Goal: Information Seeking & Learning: Learn about a topic

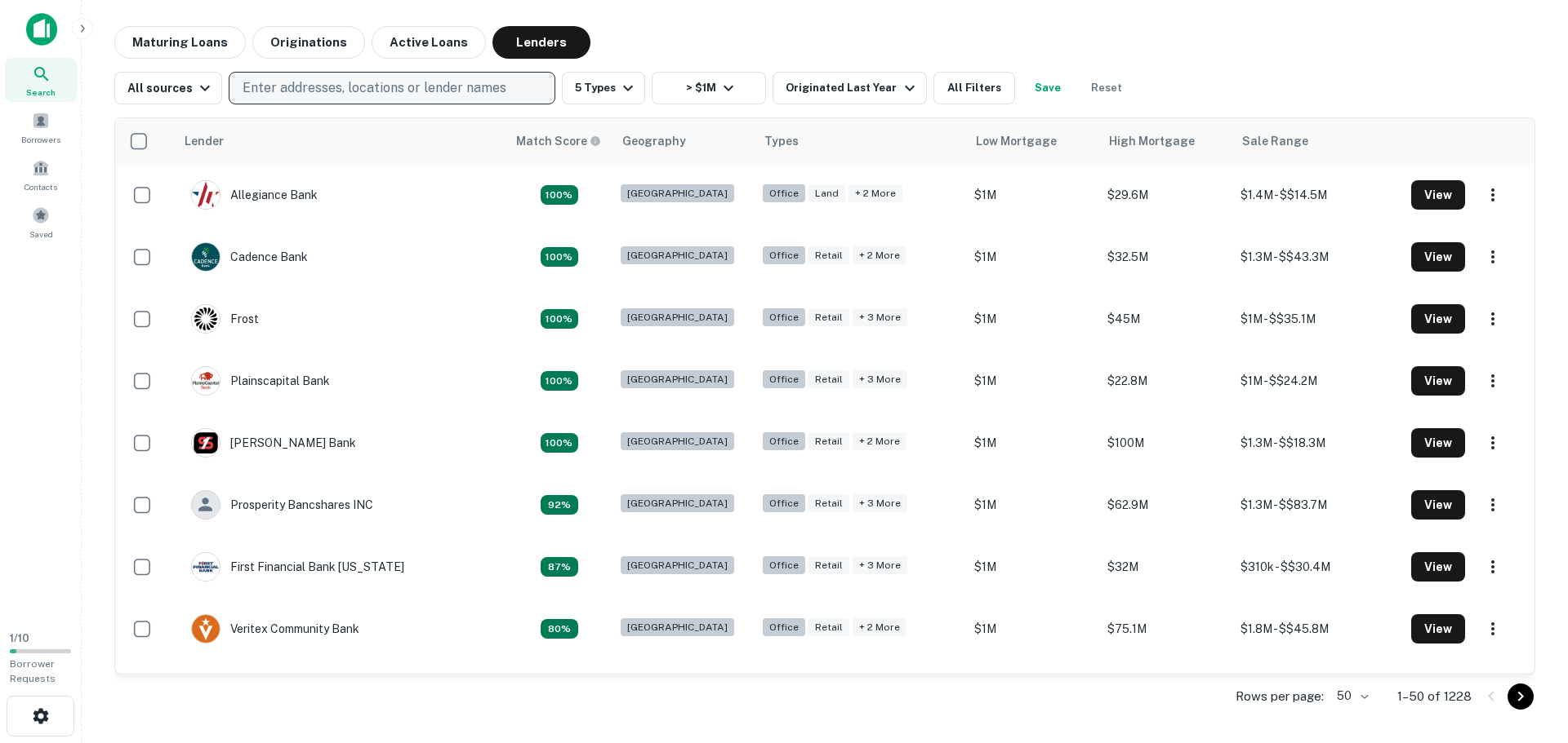
click at [387, 93] on p "Enter addresses, locations or lender names" at bounding box center [375, 88] width 264 height 19
type input "*****"
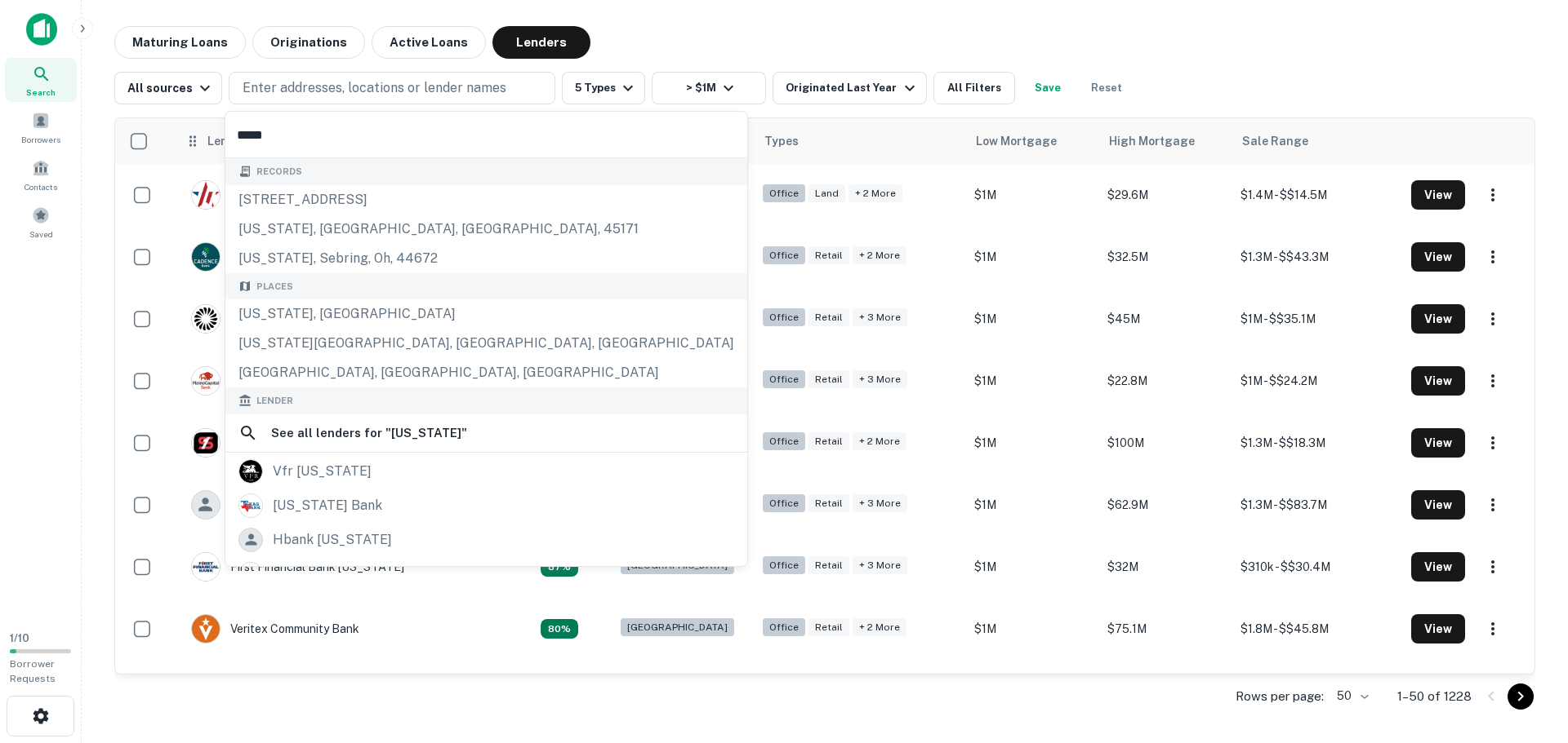
click at [186, 138] on body "Search Borrowers Contacts Saved 1 / 10 Borrower Requests Maturing Loans Origina…" at bounding box center [784, 371] width 1568 height 743
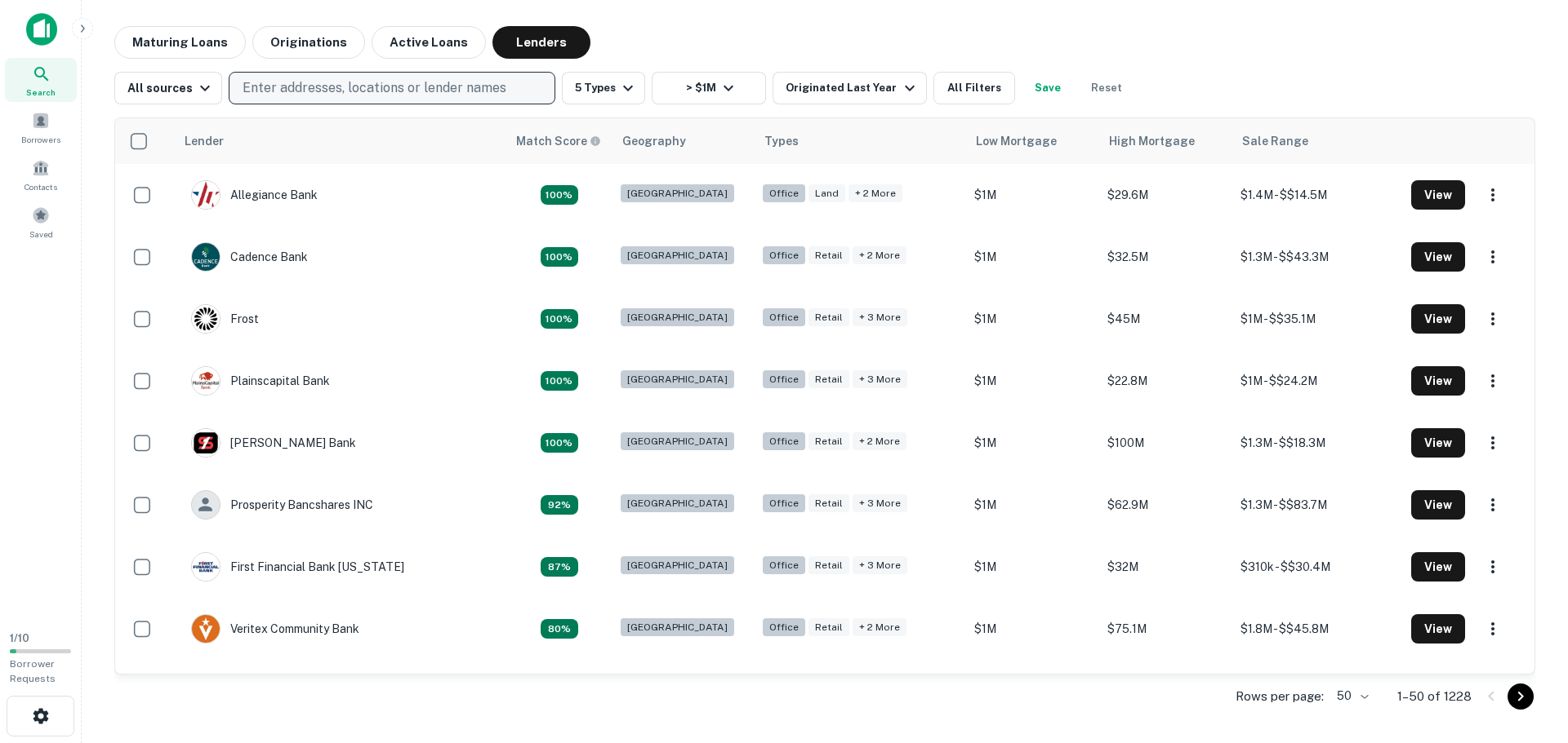
click at [260, 83] on p "Enter addresses, locations or lender names" at bounding box center [375, 88] width 264 height 19
type input "*********"
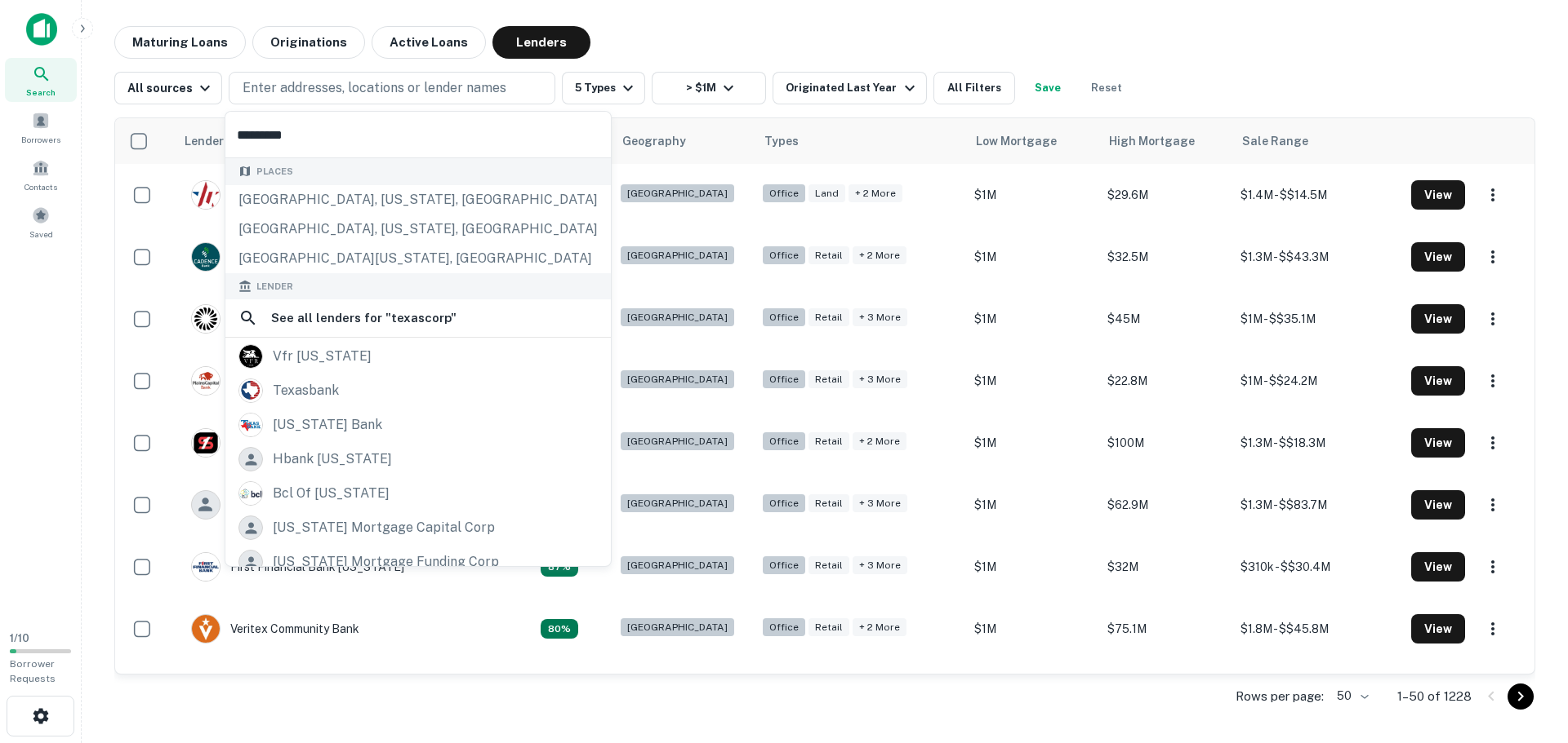
drag, startPoint x: 315, startPoint y: 137, endPoint x: 235, endPoint y: 135, distance: 80.0
click at [235, 135] on input "*********" at bounding box center [419, 134] width 386 height 45
click at [387, 197] on div "[GEOGRAPHIC_DATA], [US_STATE], [GEOGRAPHIC_DATA]" at bounding box center [419, 199] width 386 height 29
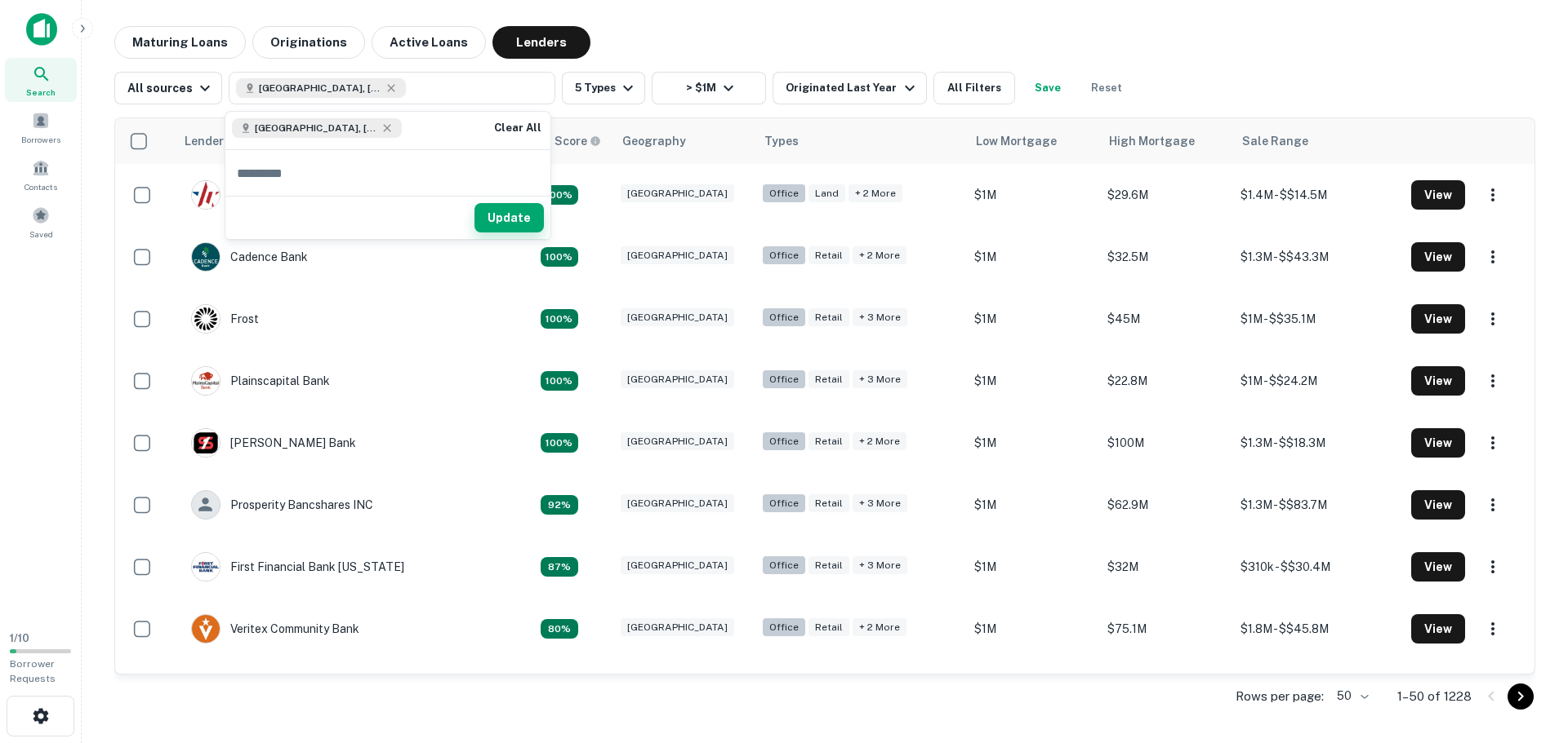
click at [499, 210] on button "Update" at bounding box center [509, 218] width 69 height 29
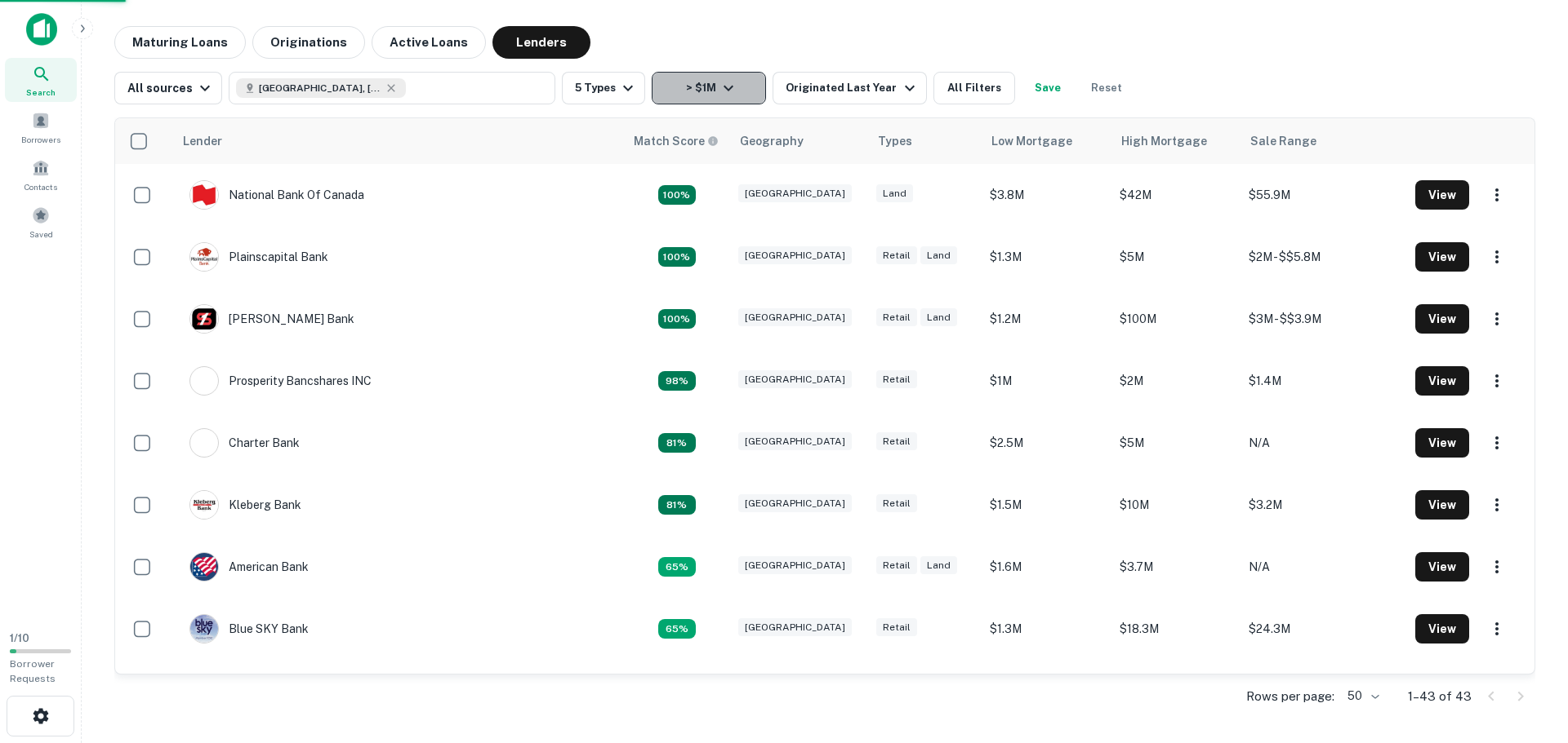
click at [718, 89] on icon "button" at bounding box center [728, 88] width 19 height 19
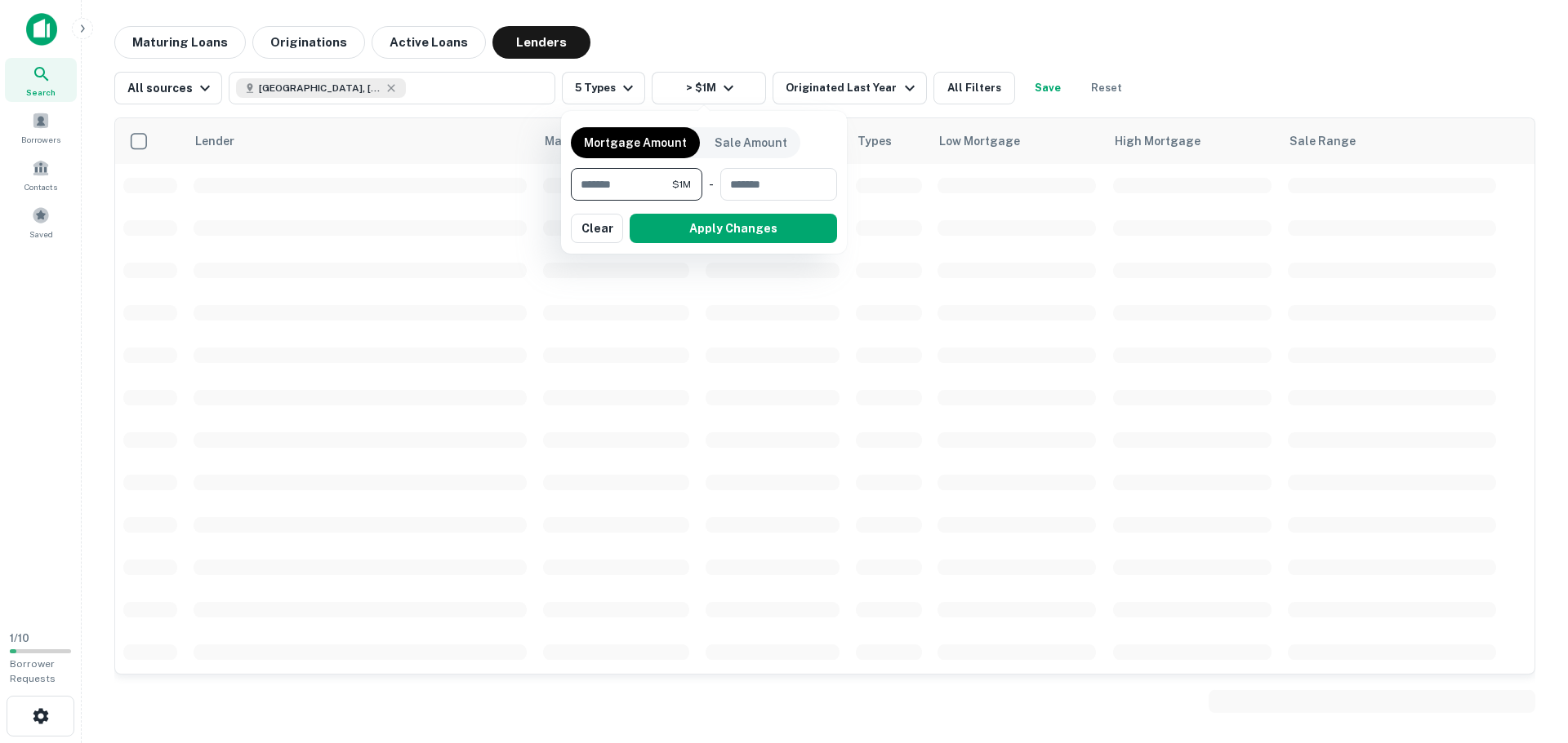
click at [793, 62] on div at bounding box center [784, 371] width 1568 height 743
click at [828, 88] on div at bounding box center [784, 371] width 1568 height 743
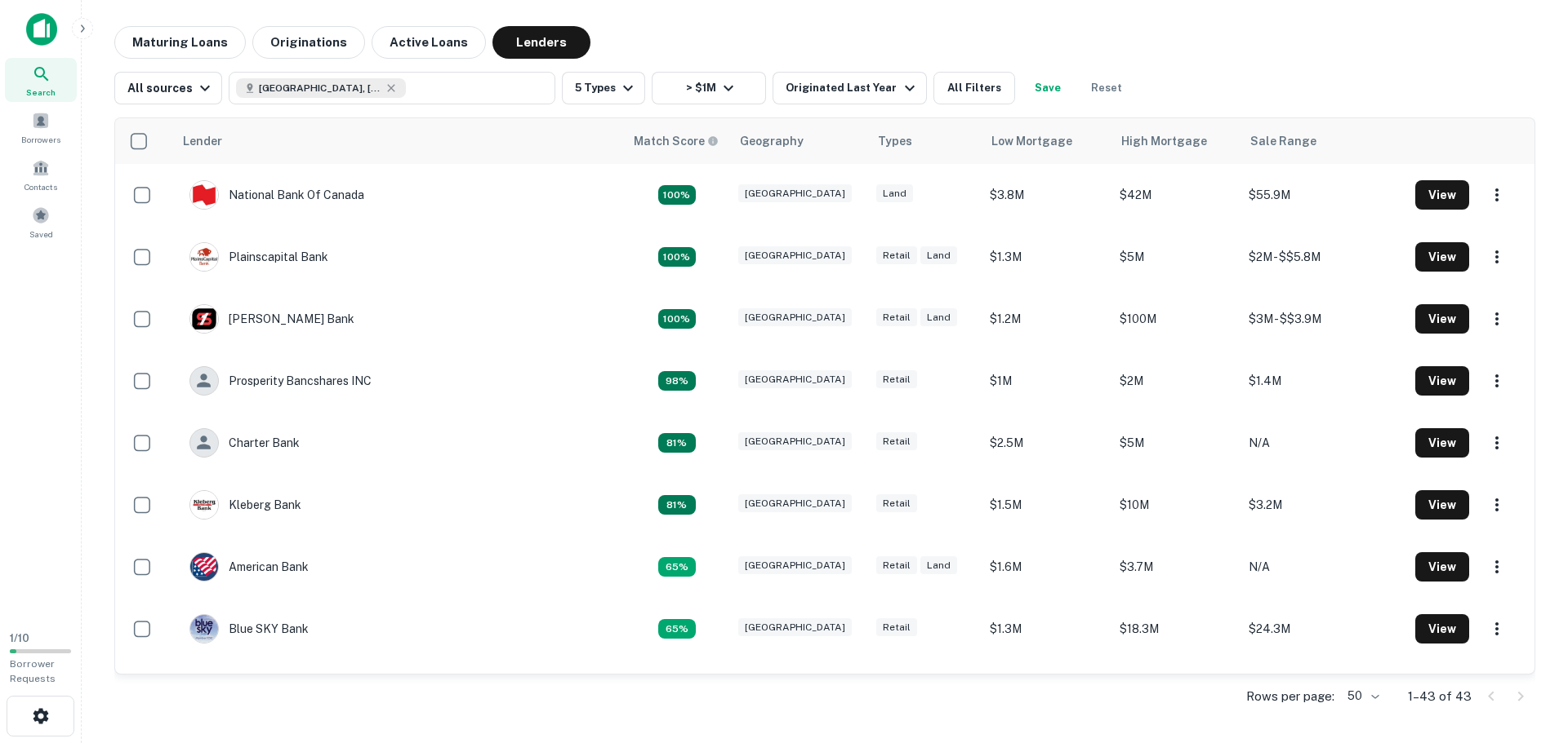
click at [606, 92] on div at bounding box center [784, 371] width 1568 height 743
click at [609, 93] on button "5 Types" at bounding box center [604, 89] width 83 height 33
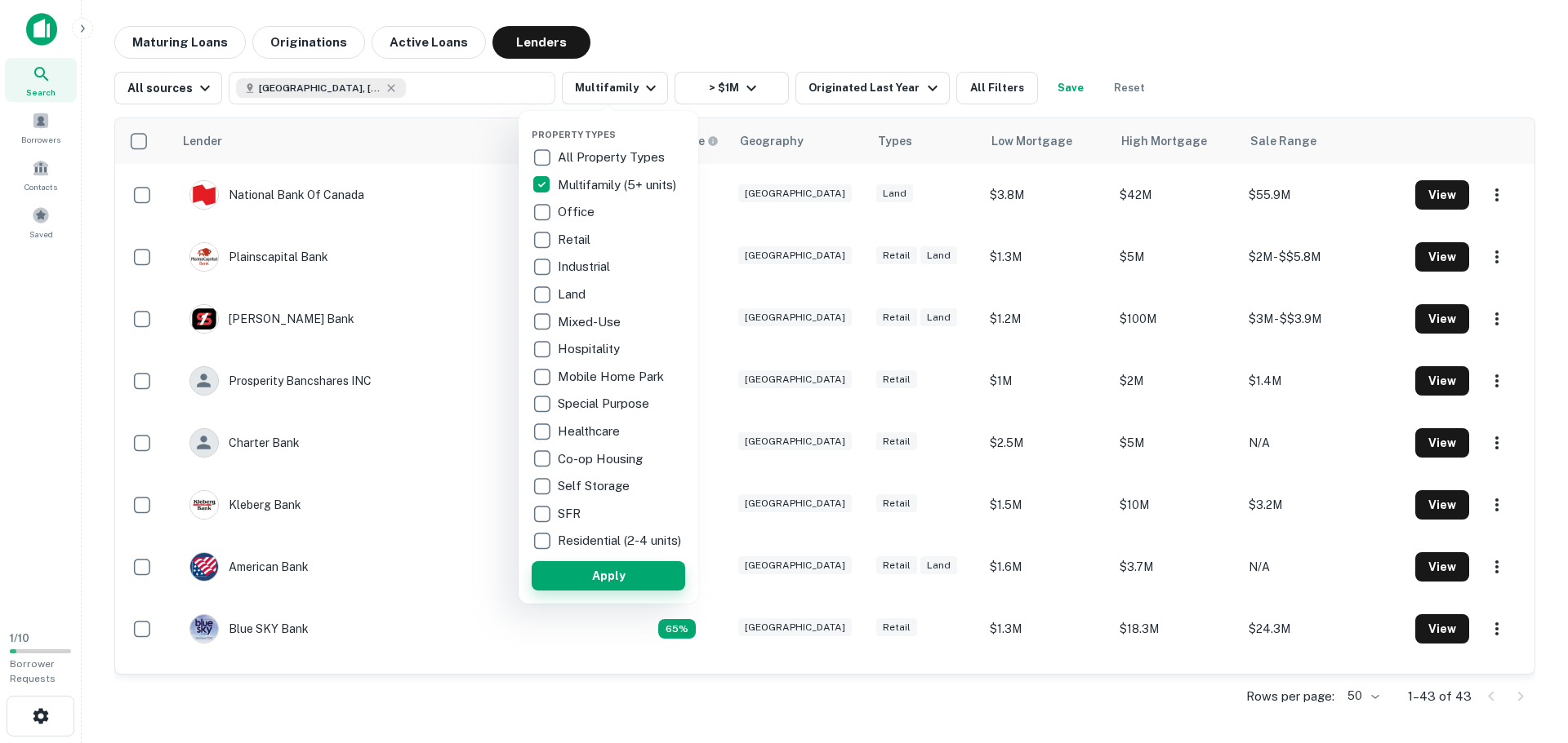
click at [624, 589] on button "Apply" at bounding box center [608, 576] width 153 height 29
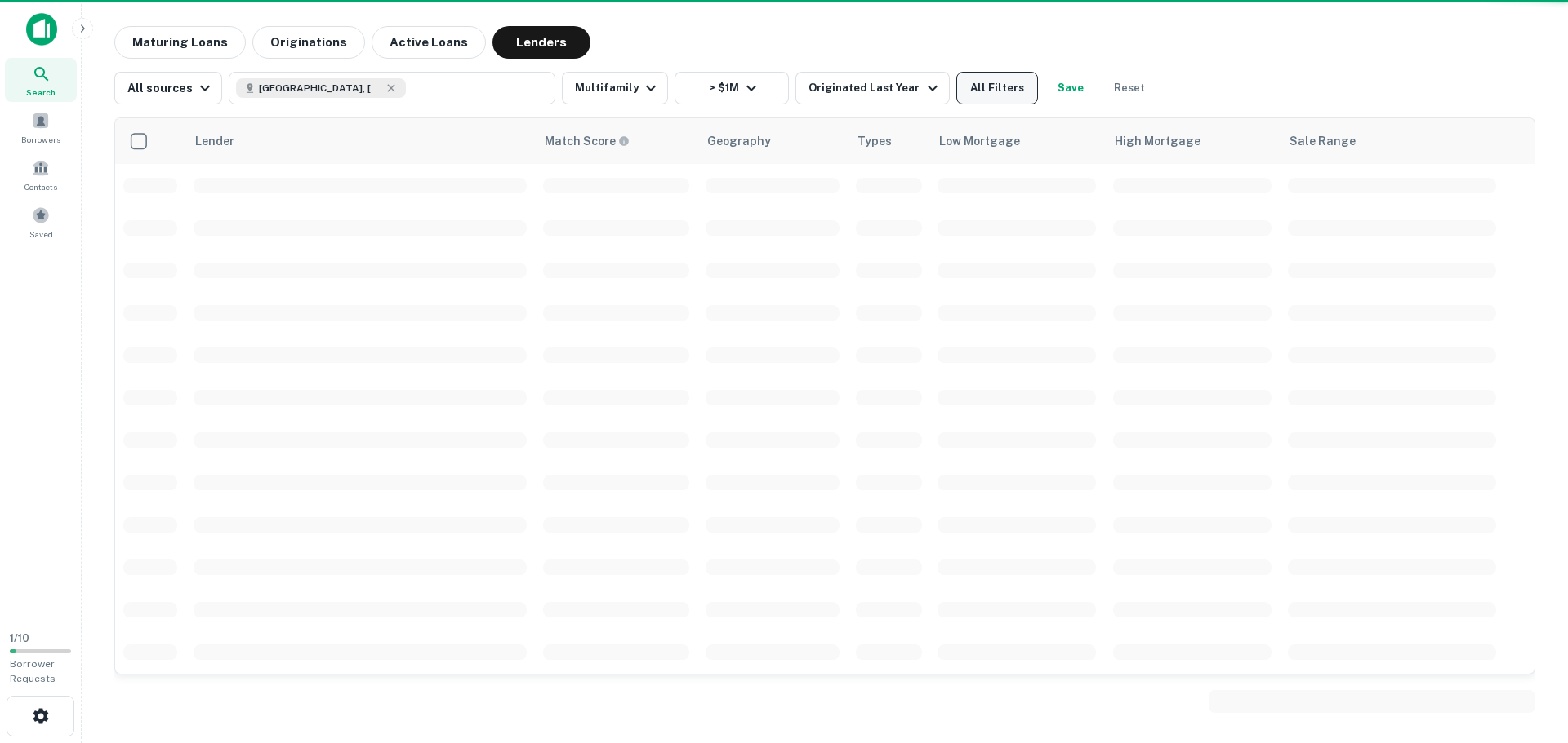
click at [998, 88] on button "All Filters" at bounding box center [997, 89] width 82 height 33
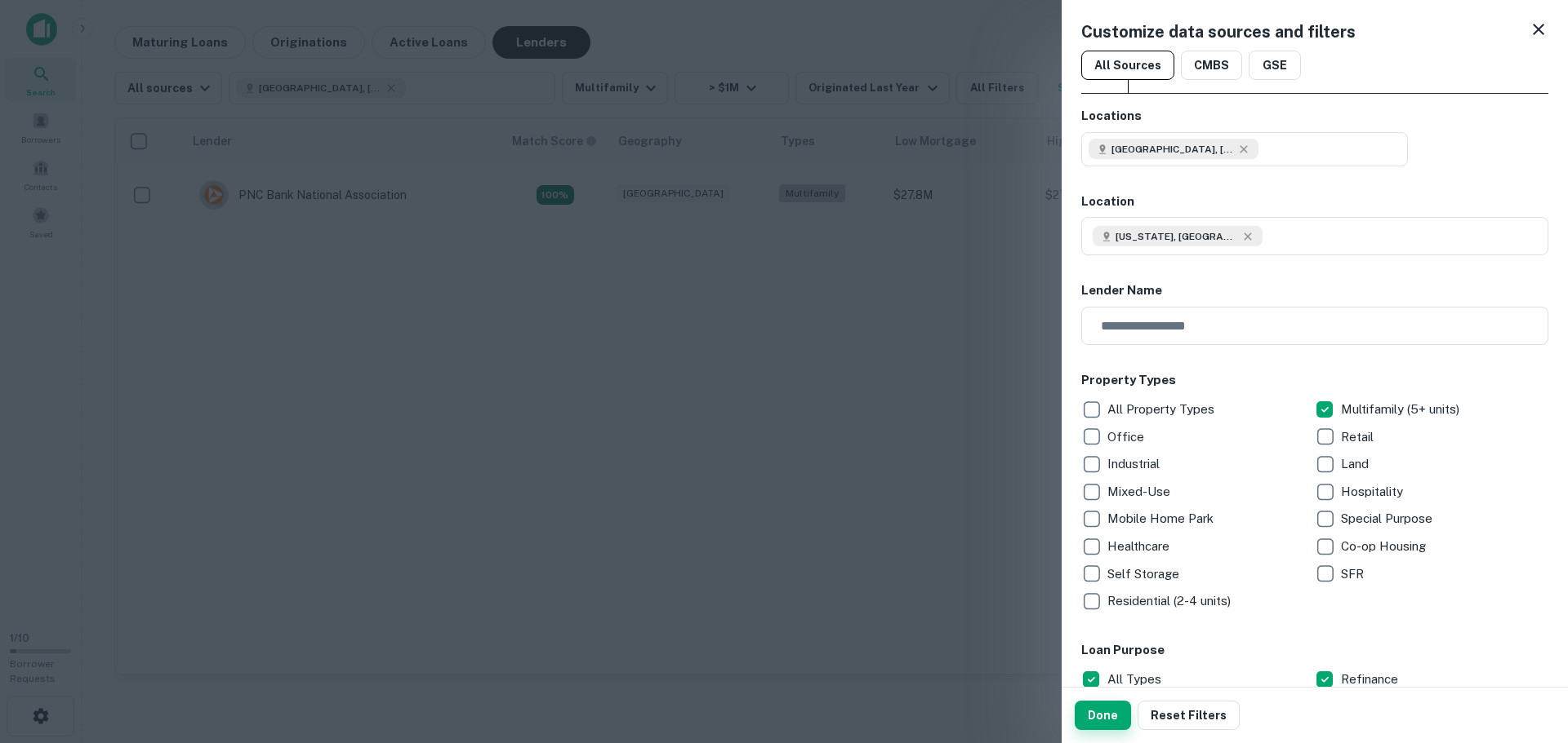
click at [1117, 710] on button "Done" at bounding box center [1102, 715] width 56 height 29
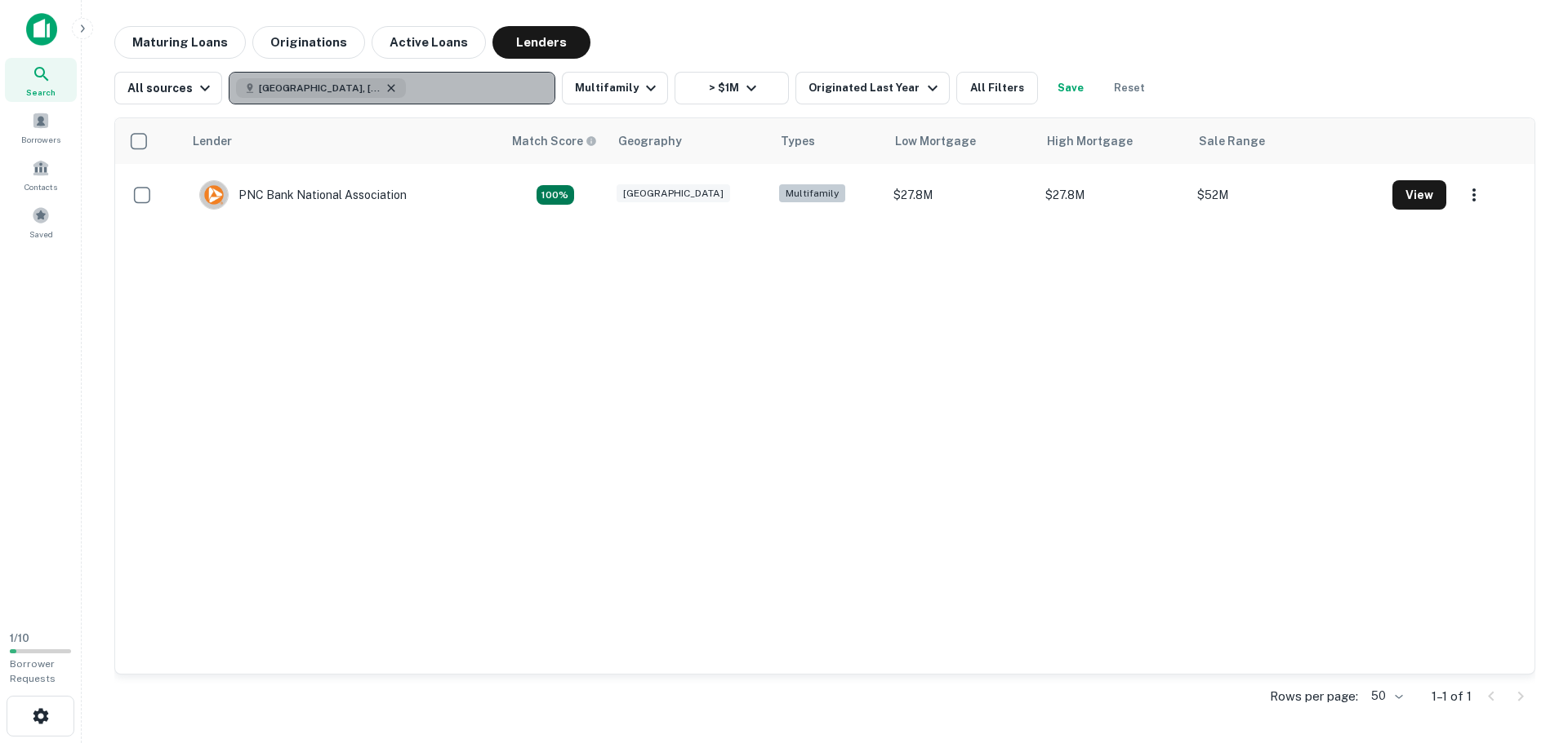
click at [385, 88] on icon "button" at bounding box center [392, 89] width 14 height 13
click at [375, 89] on p "Enter addresses, locations or lender names" at bounding box center [375, 88] width 264 height 19
click at [368, 88] on p "Enter addresses, locations or lender names" at bounding box center [375, 88] width 264 height 19
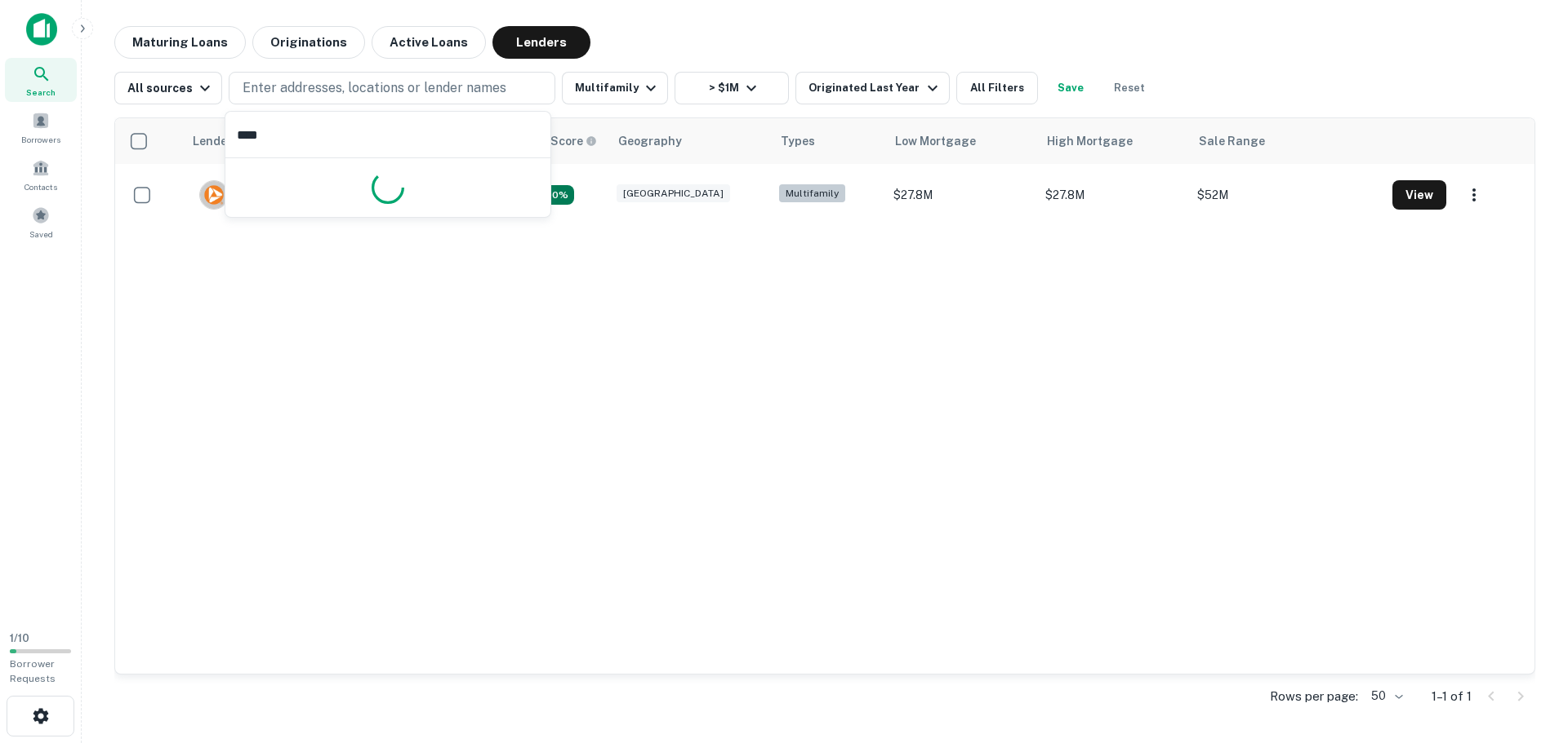
type input "*****"
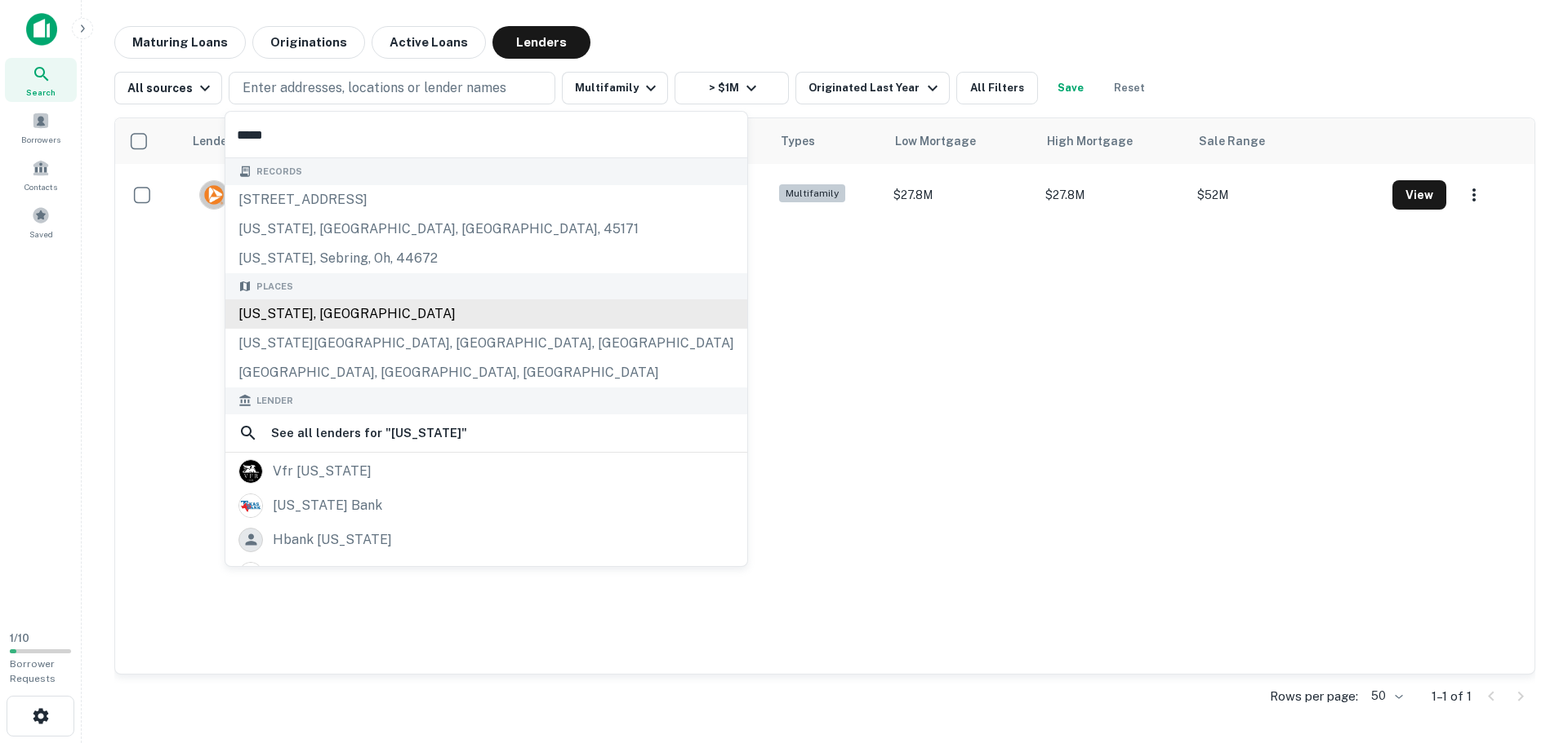
click at [271, 304] on div "[US_STATE], [GEOGRAPHIC_DATA]" at bounding box center [486, 314] width 522 height 29
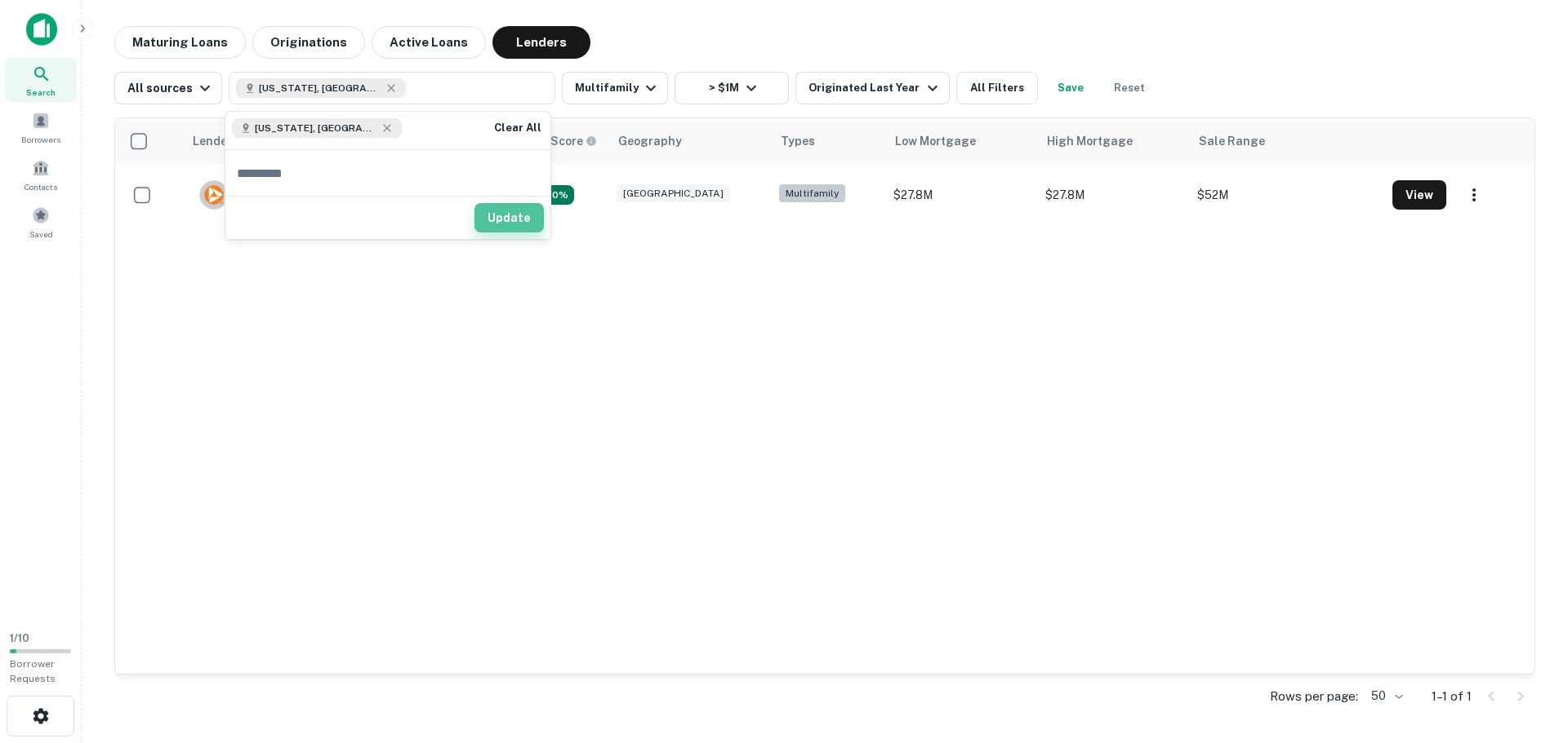
click at [498, 211] on button "Update" at bounding box center [509, 218] width 69 height 29
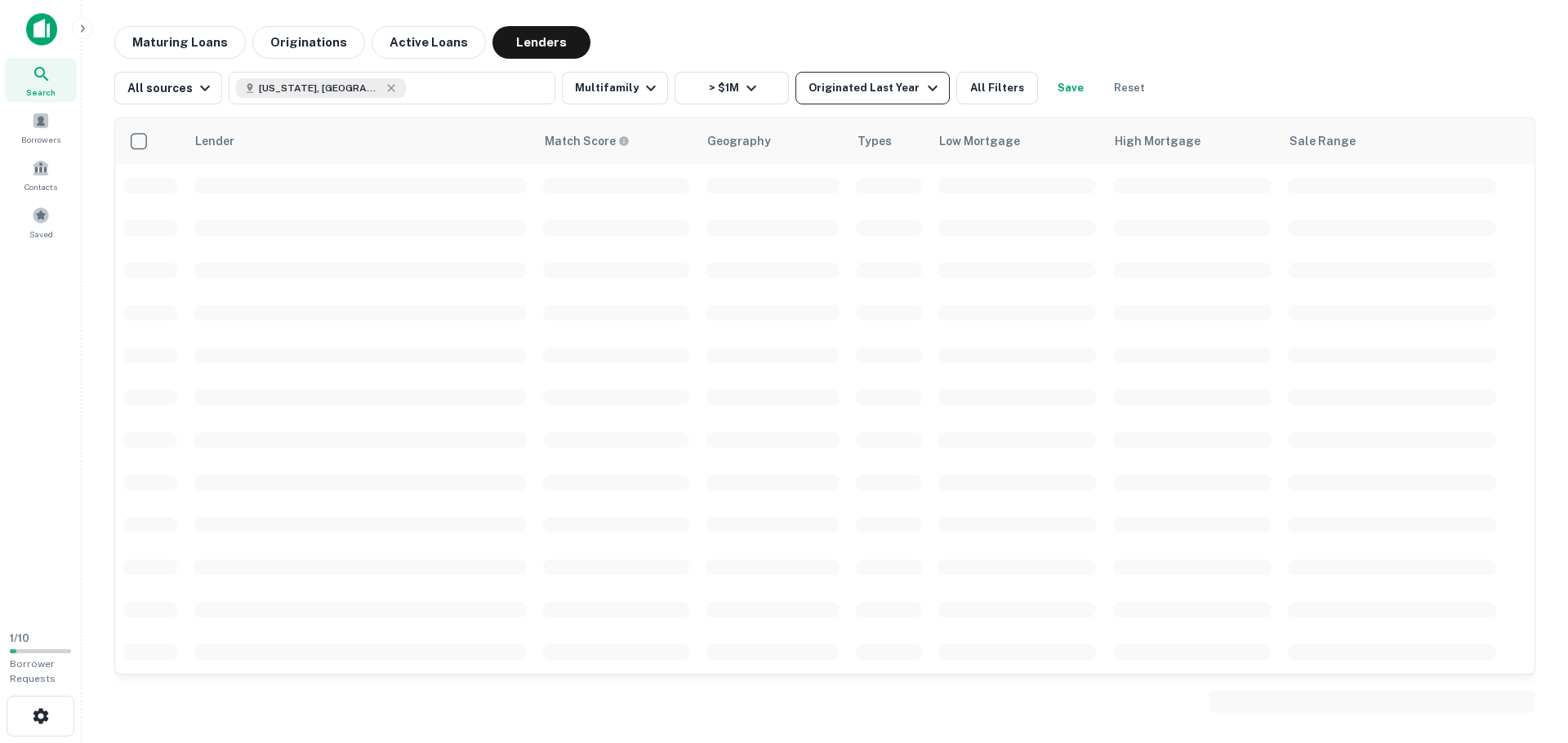
click at [880, 93] on div "Originated Last Year" at bounding box center [875, 88] width 133 height 19
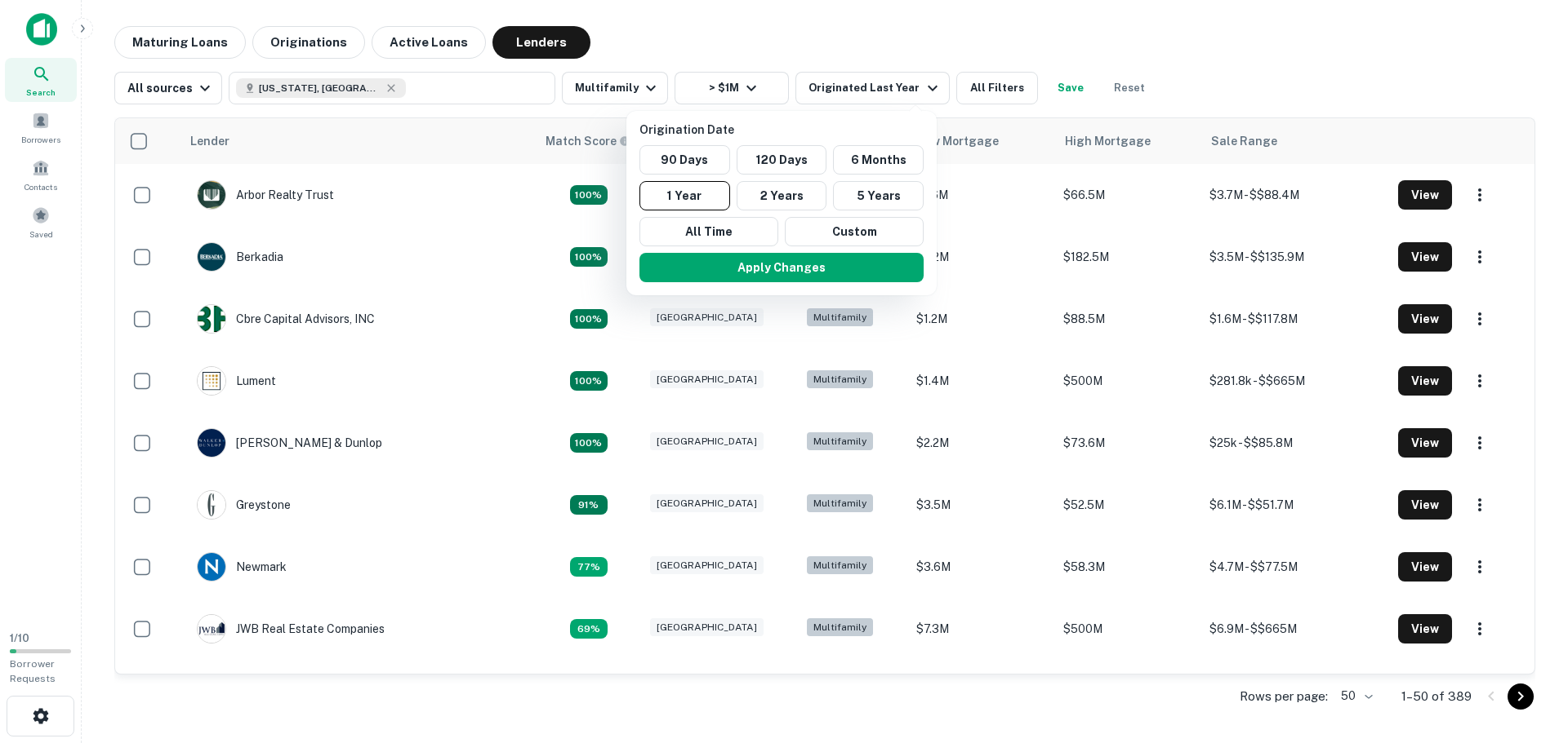
click at [883, 86] on div at bounding box center [784, 371] width 1568 height 743
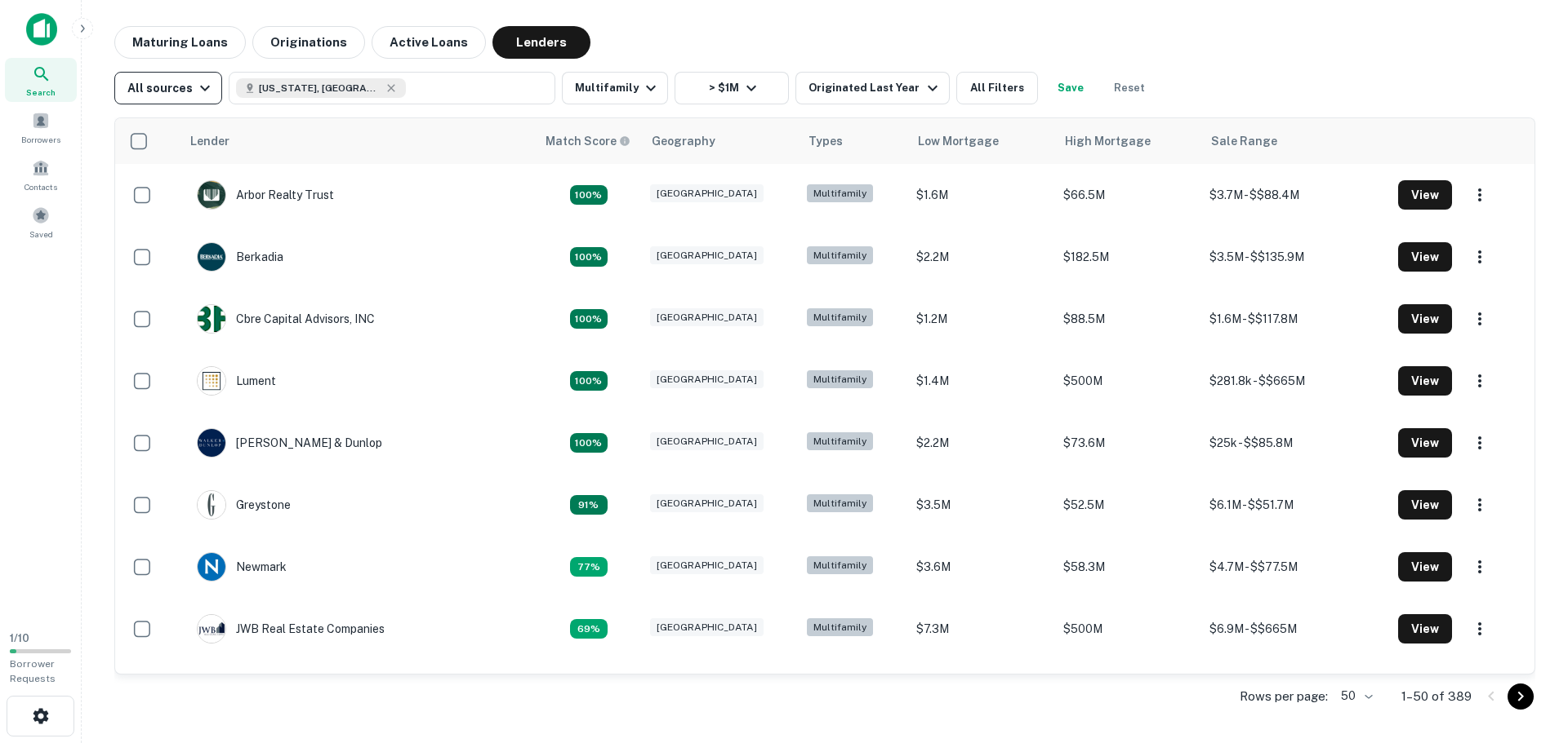
click at [185, 99] on button "All sources" at bounding box center [169, 89] width 108 height 33
click at [184, 88] on div at bounding box center [784, 371] width 1568 height 743
click at [760, 16] on main "Maturing Loans Originations Active Loans Lenders All sources [US_STATE], [GEOGR…" at bounding box center [825, 371] width 1486 height 743
click at [726, 83] on button "> $1M" at bounding box center [731, 89] width 115 height 33
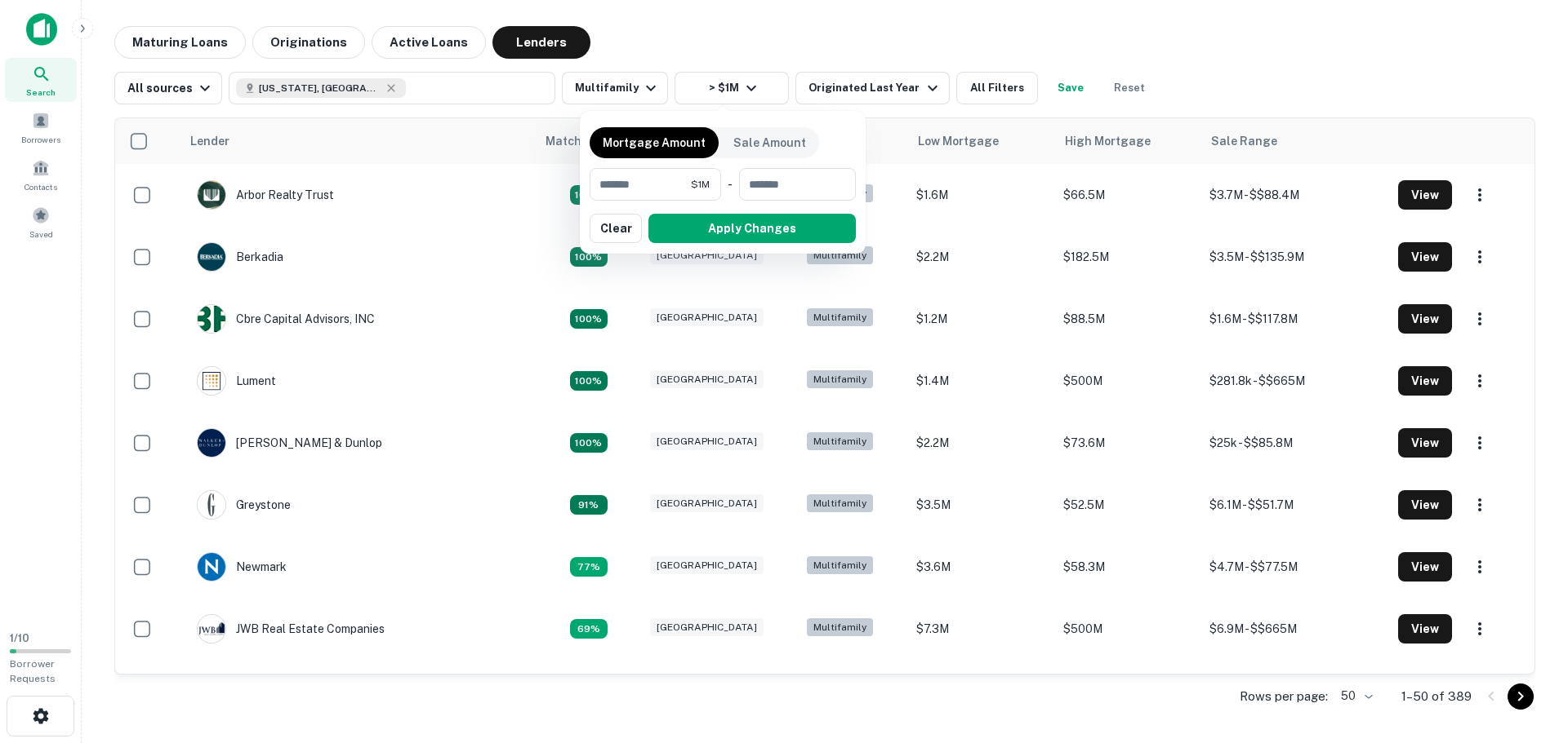
click at [845, 82] on div at bounding box center [784, 371] width 1568 height 743
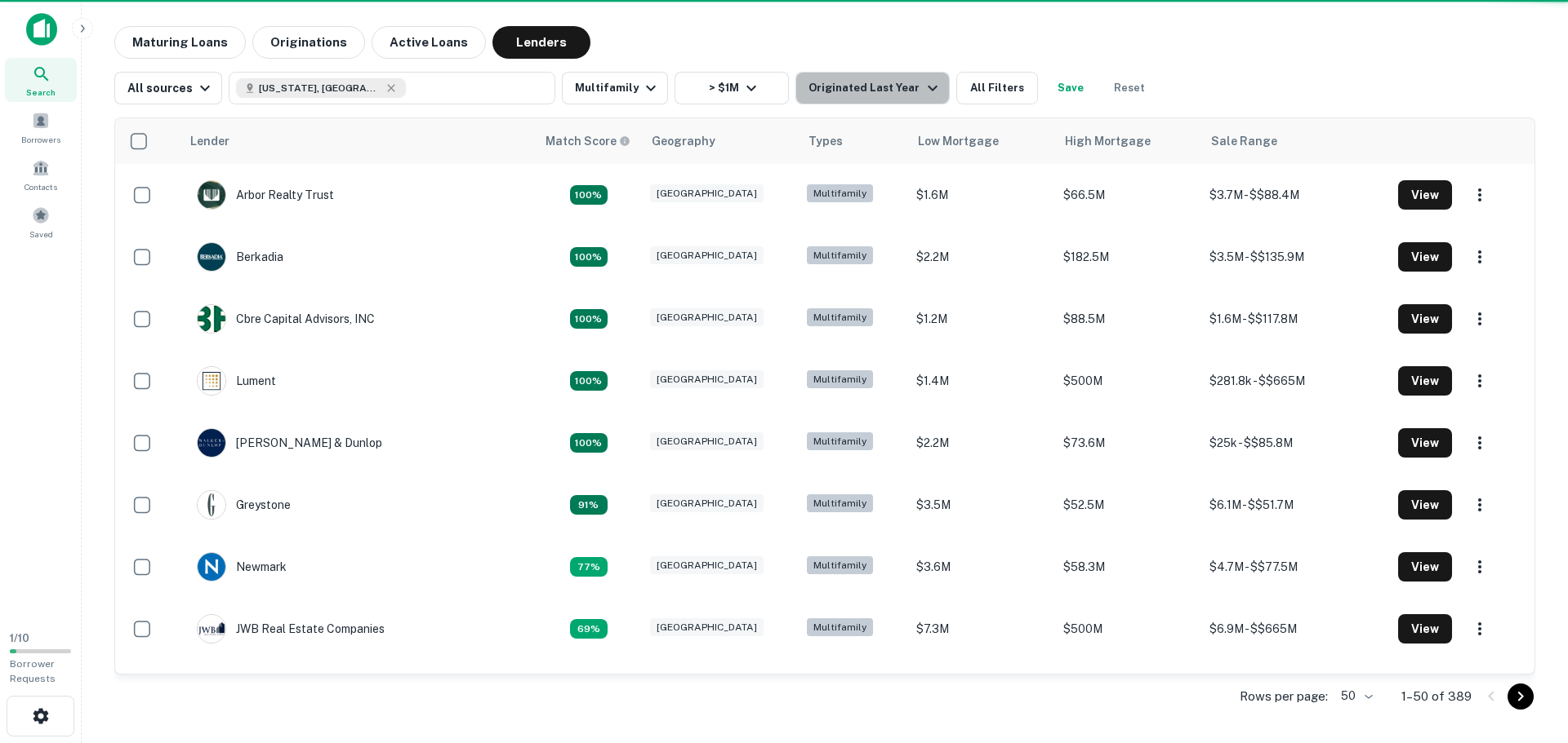
click at [881, 88] on div "Originated Last Year" at bounding box center [875, 88] width 133 height 19
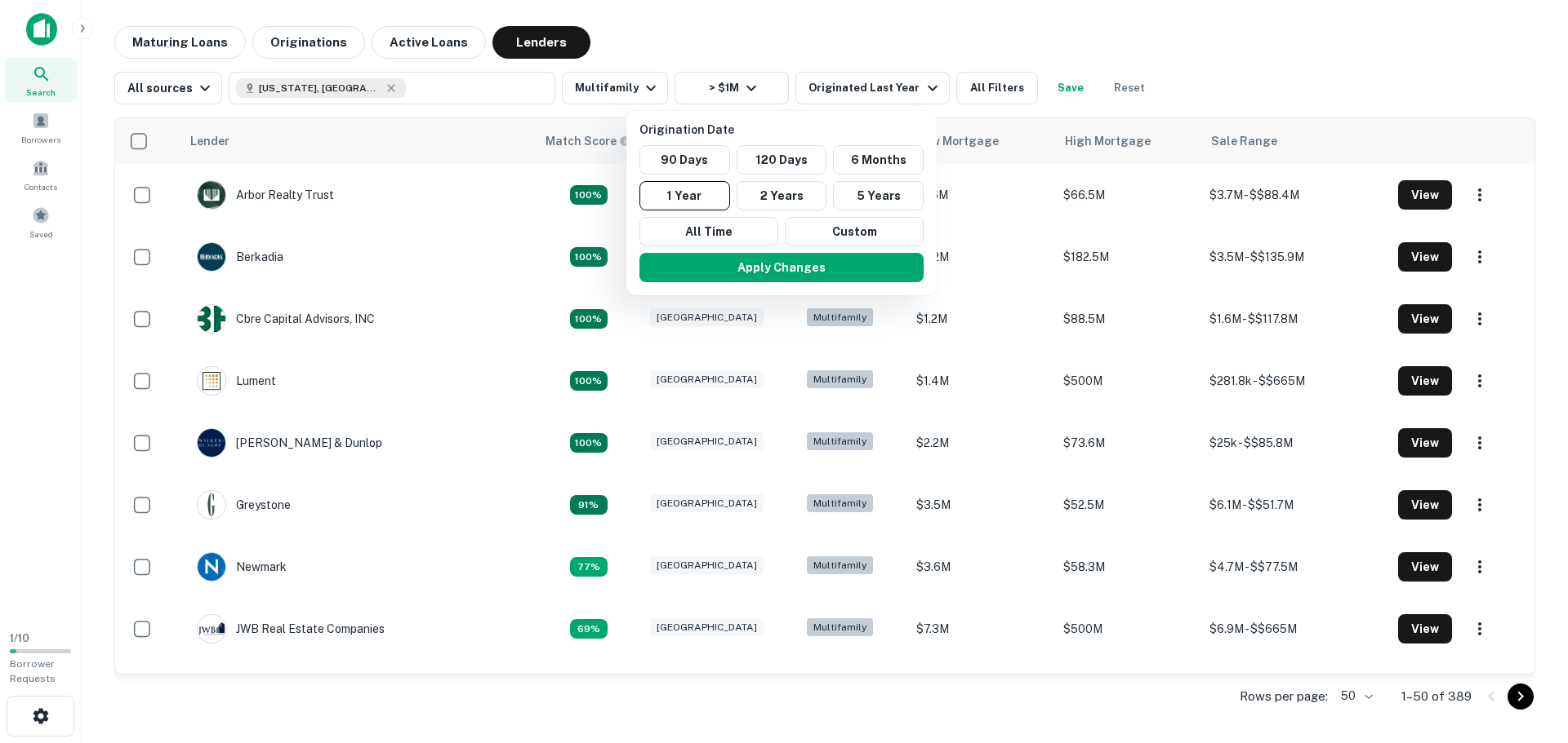
click at [997, 100] on div at bounding box center [784, 371] width 1568 height 743
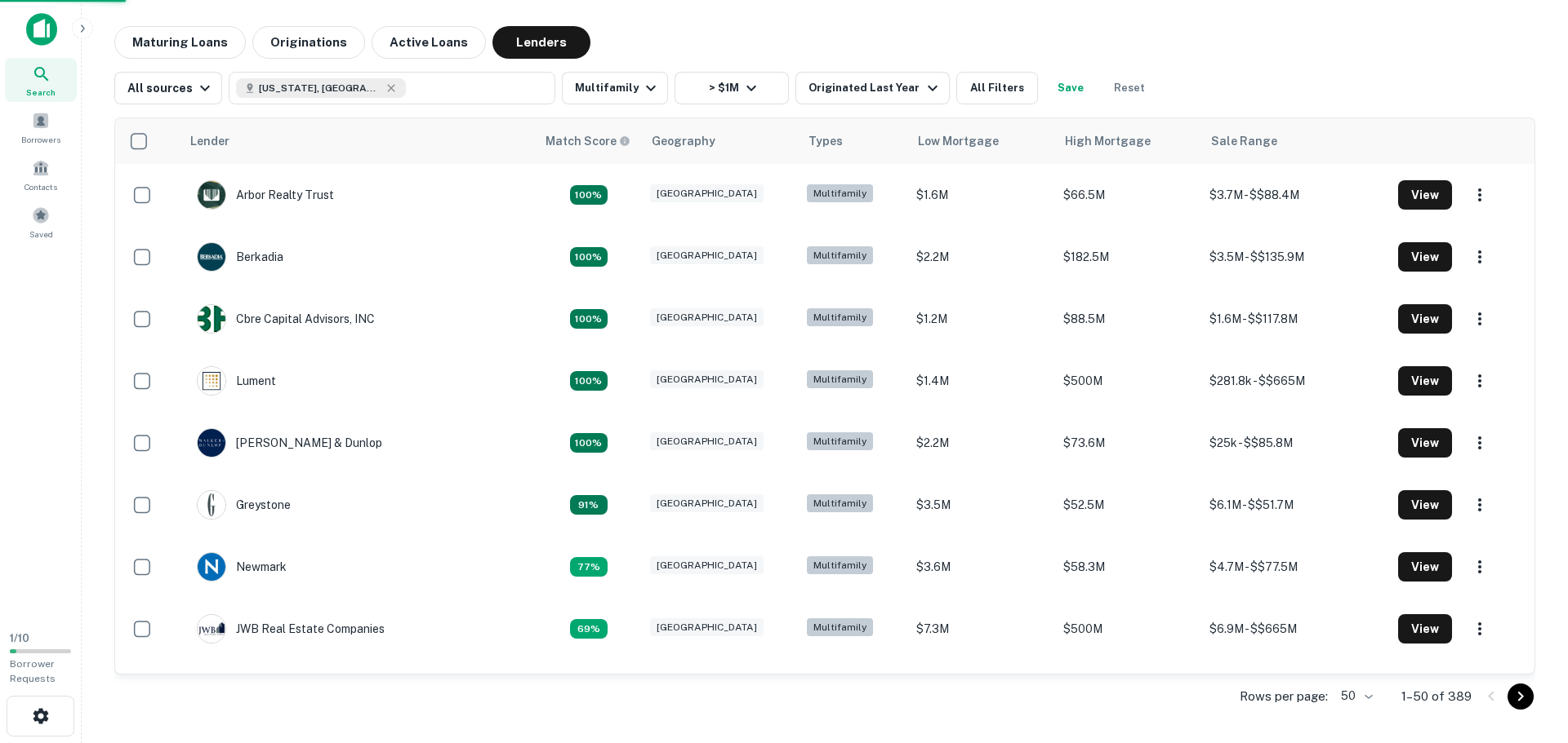
click at [995, 91] on div "Origination Date 90 Days 120 Days 6 Months 1 Year 2 Years 5 Years All Time Cust…" at bounding box center [784, 371] width 1568 height 743
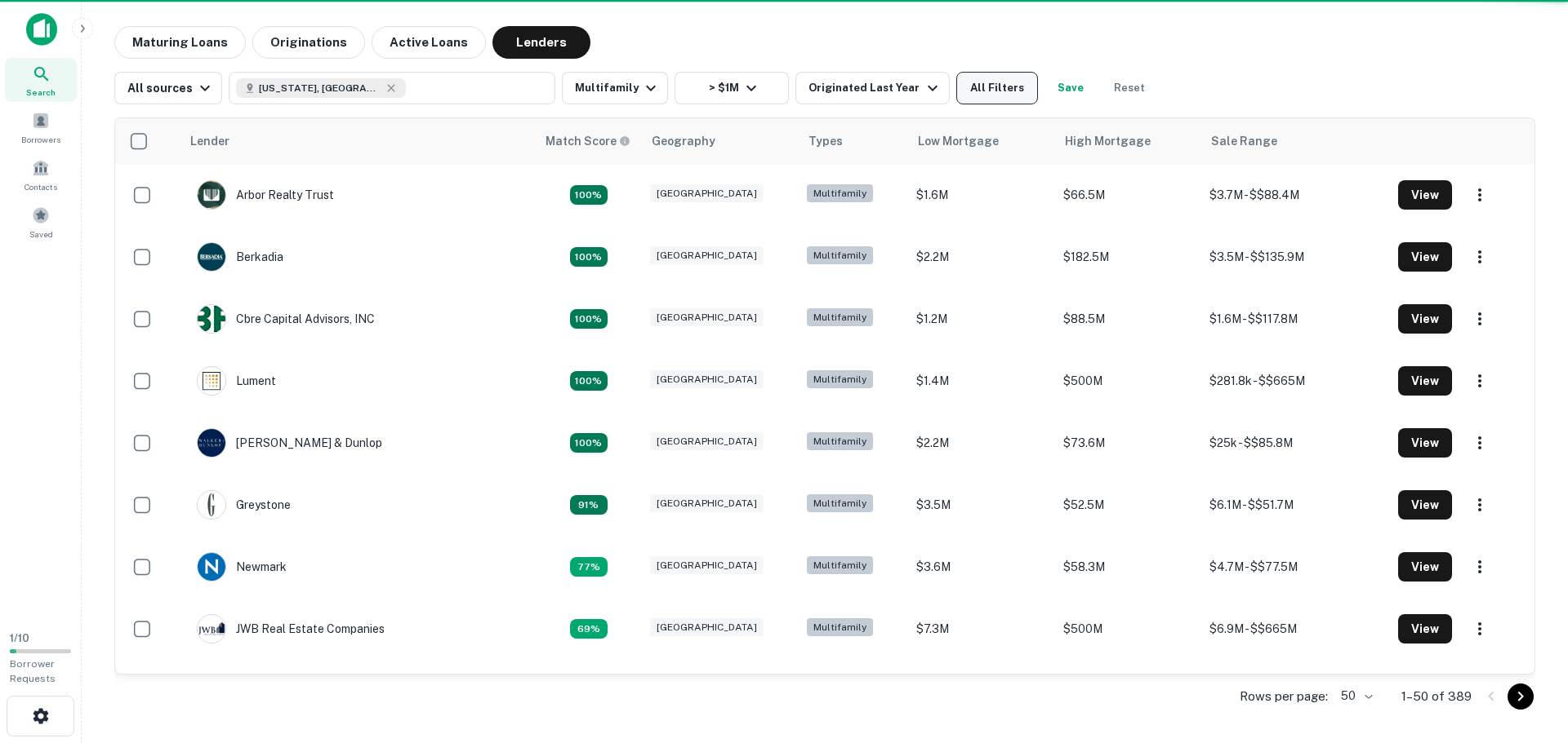
click at [973, 91] on button "All Filters" at bounding box center [997, 89] width 82 height 33
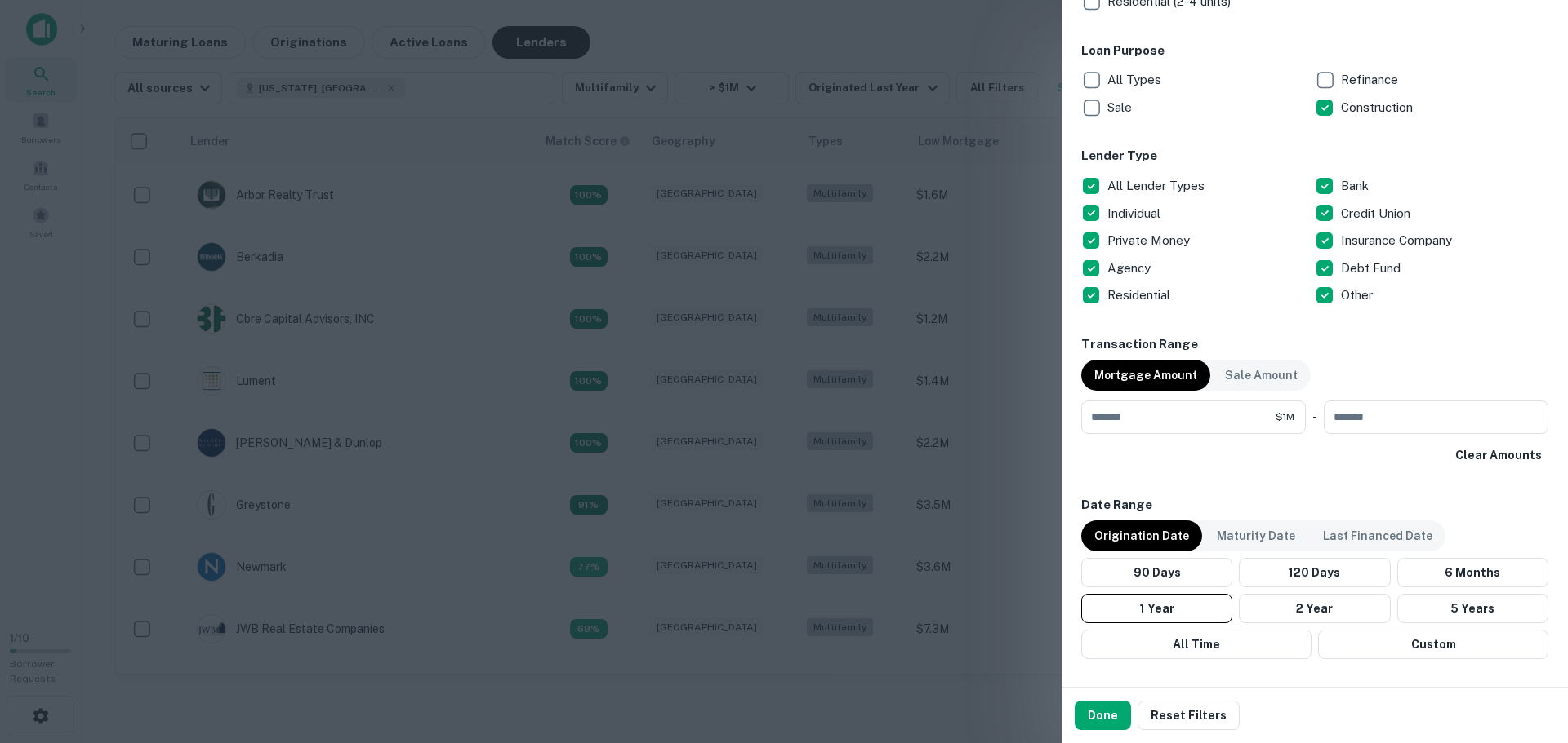
scroll to position [979, 0]
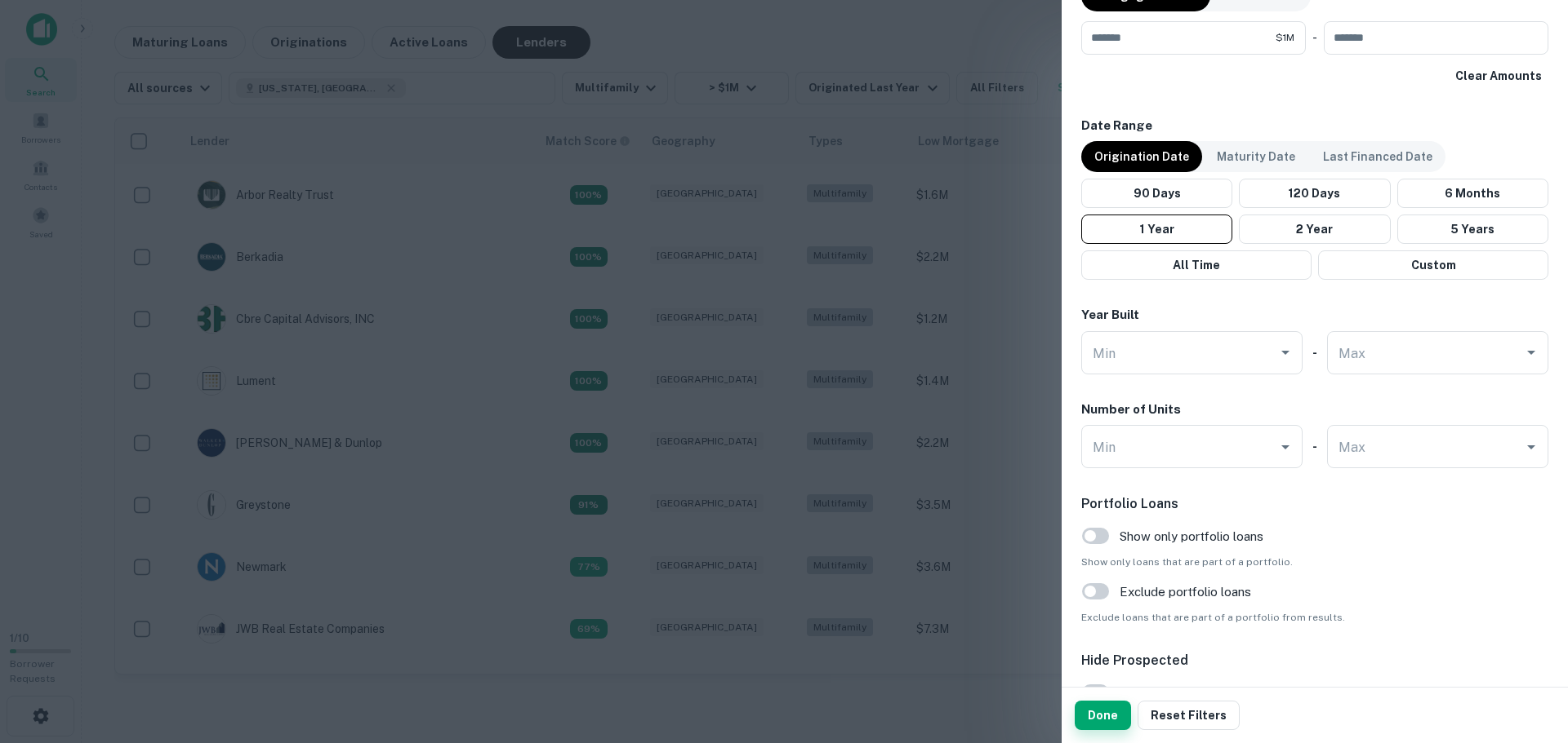
click at [1118, 712] on button "Done" at bounding box center [1102, 715] width 56 height 29
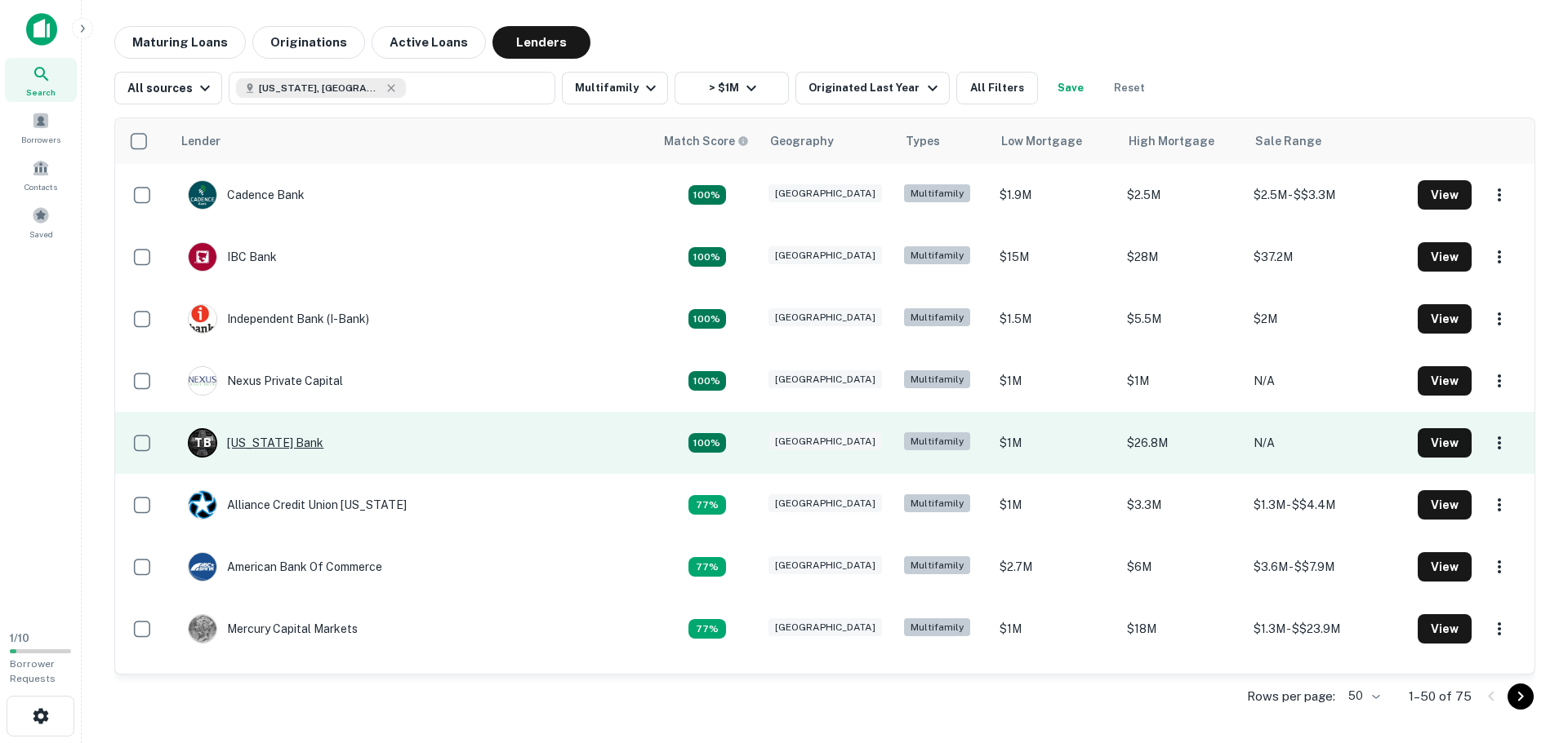
click at [252, 440] on div "T B [US_STATE] Bank" at bounding box center [256, 443] width 136 height 29
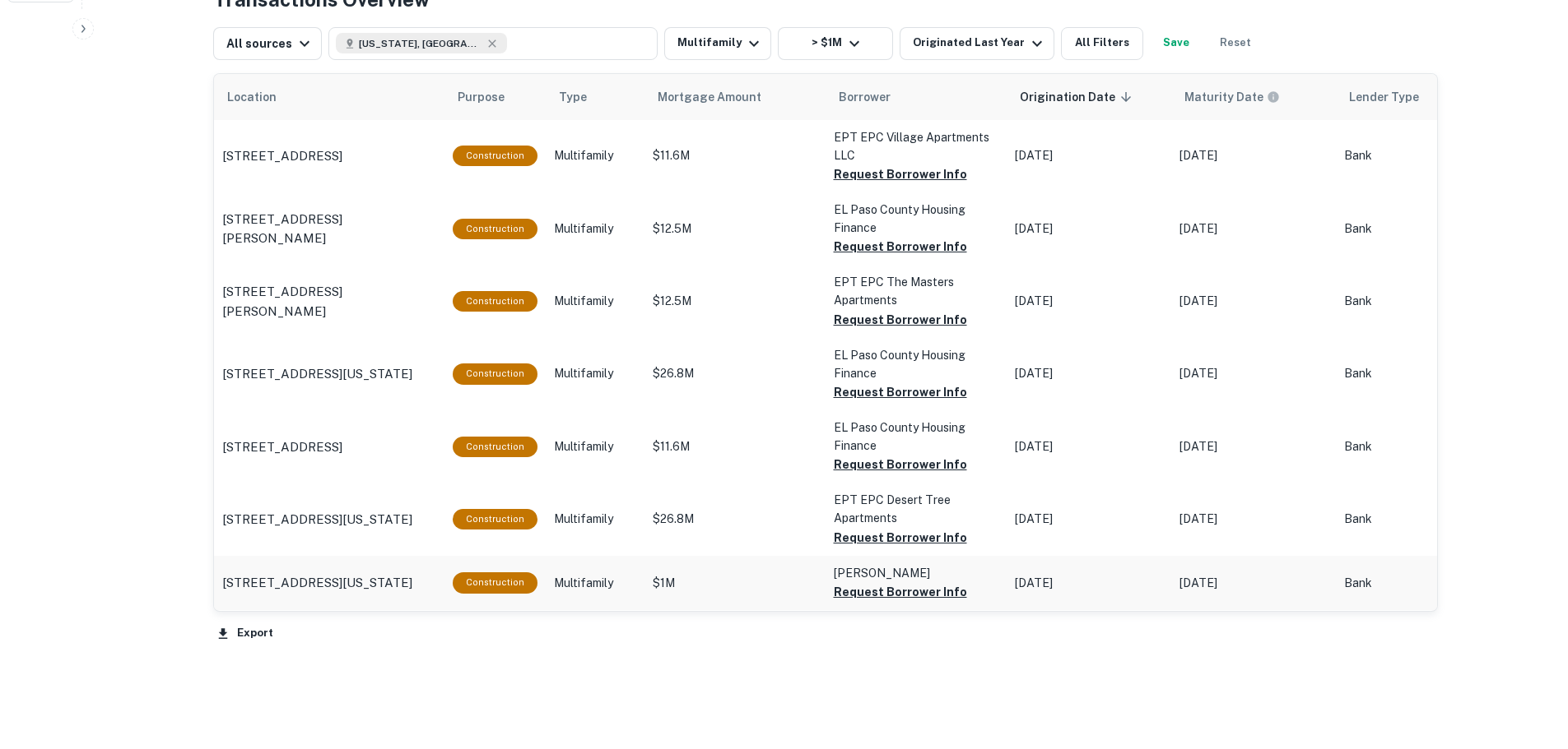
scroll to position [658, 0]
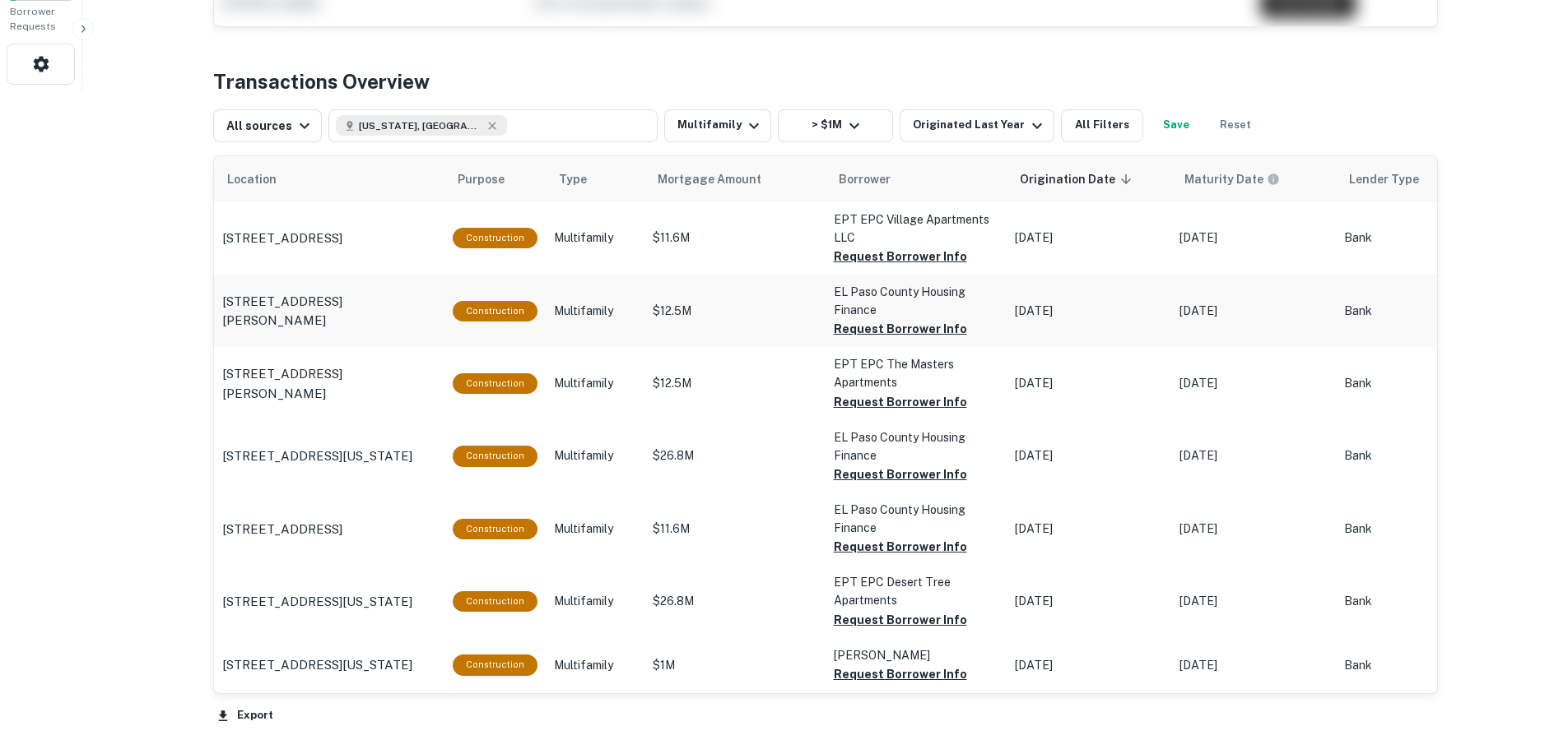
drag, startPoint x: 901, startPoint y: 255, endPoint x: 764, endPoint y: 287, distance: 140.7
click at [764, 287] on tbody "[STREET_ADDRESS] Construction Multifamily $11.6M EPT EPC Village Apartments LLC…" at bounding box center [1246, 448] width 2066 height 492
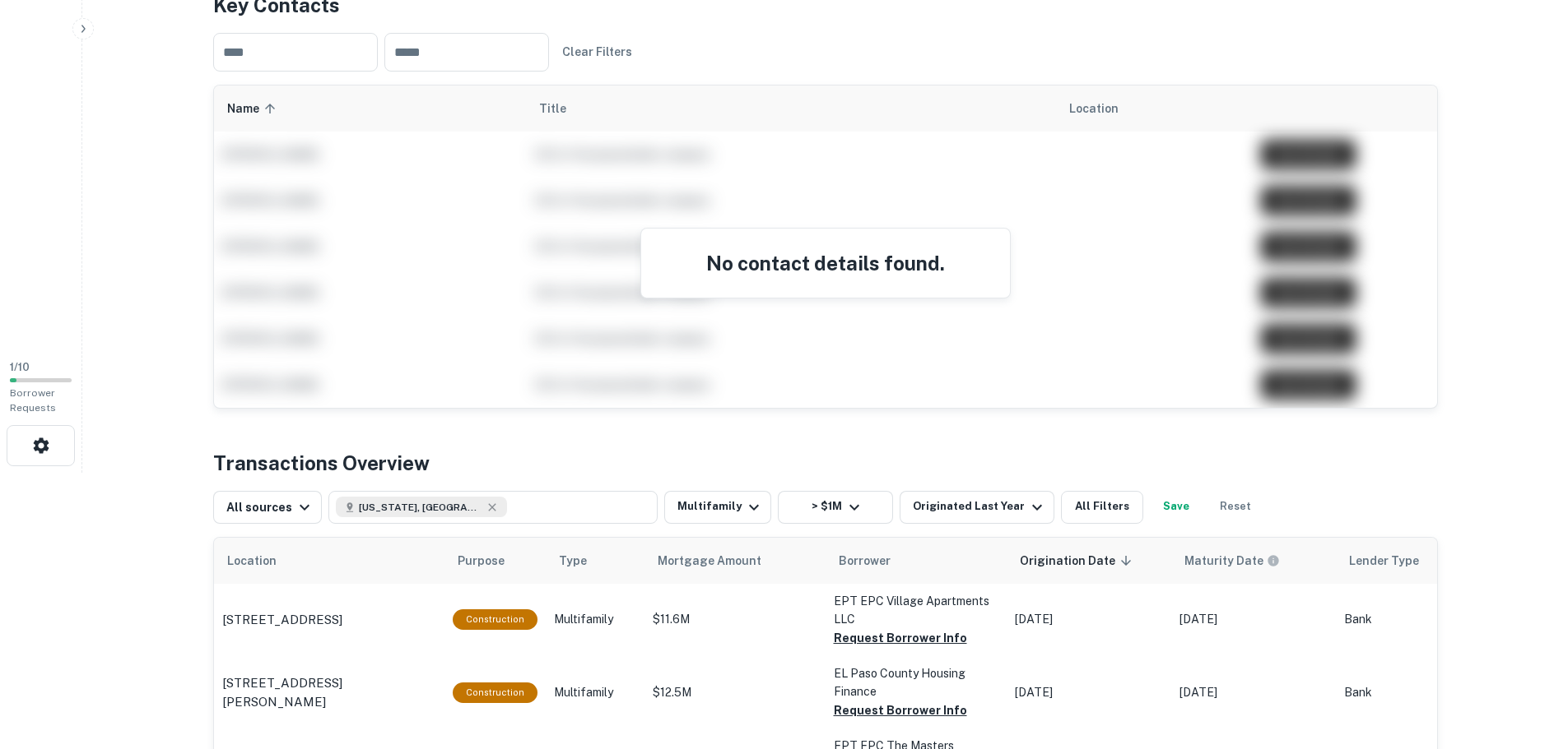
scroll to position [247, 0]
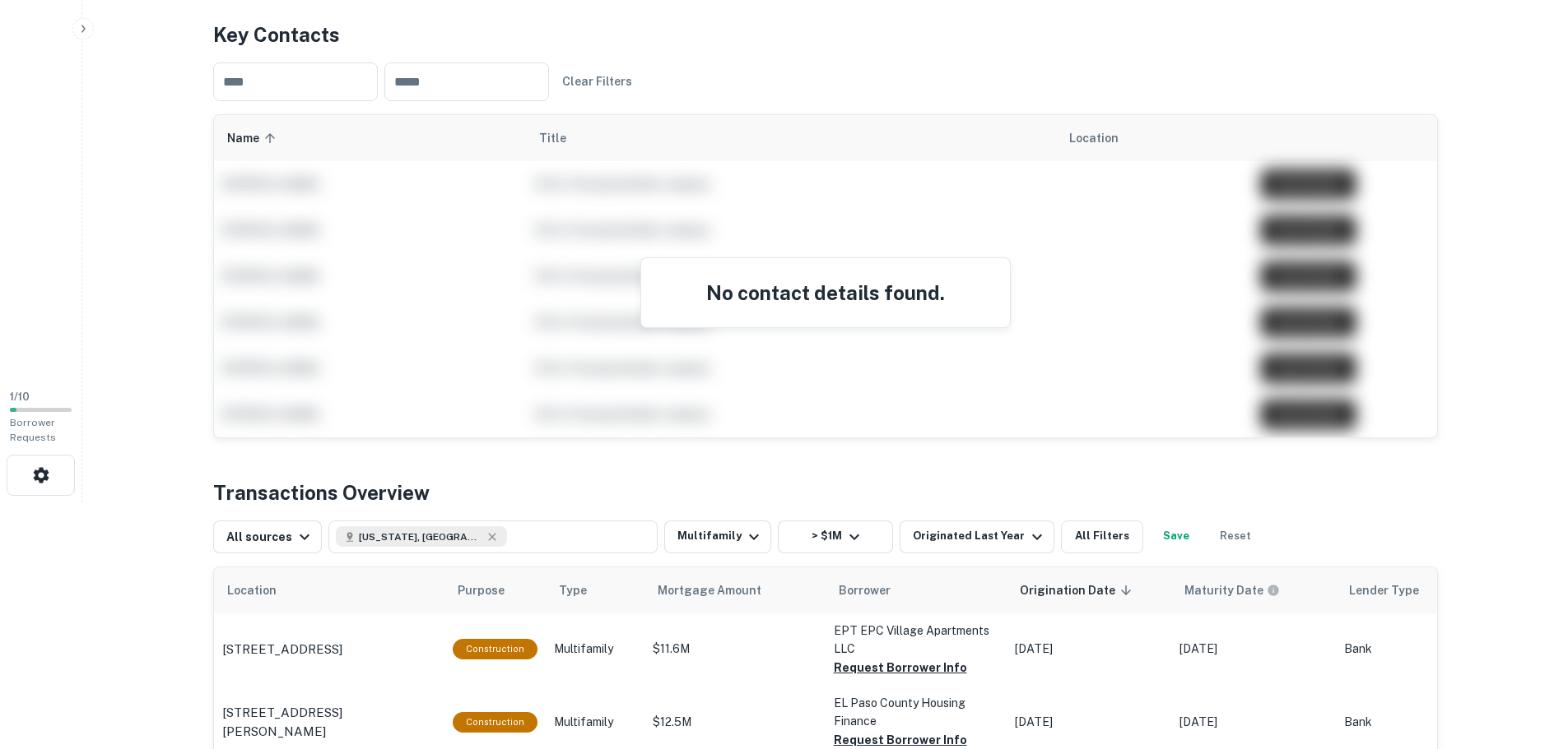
click at [841, 311] on div "No contact details found." at bounding box center [825, 292] width 368 height 69
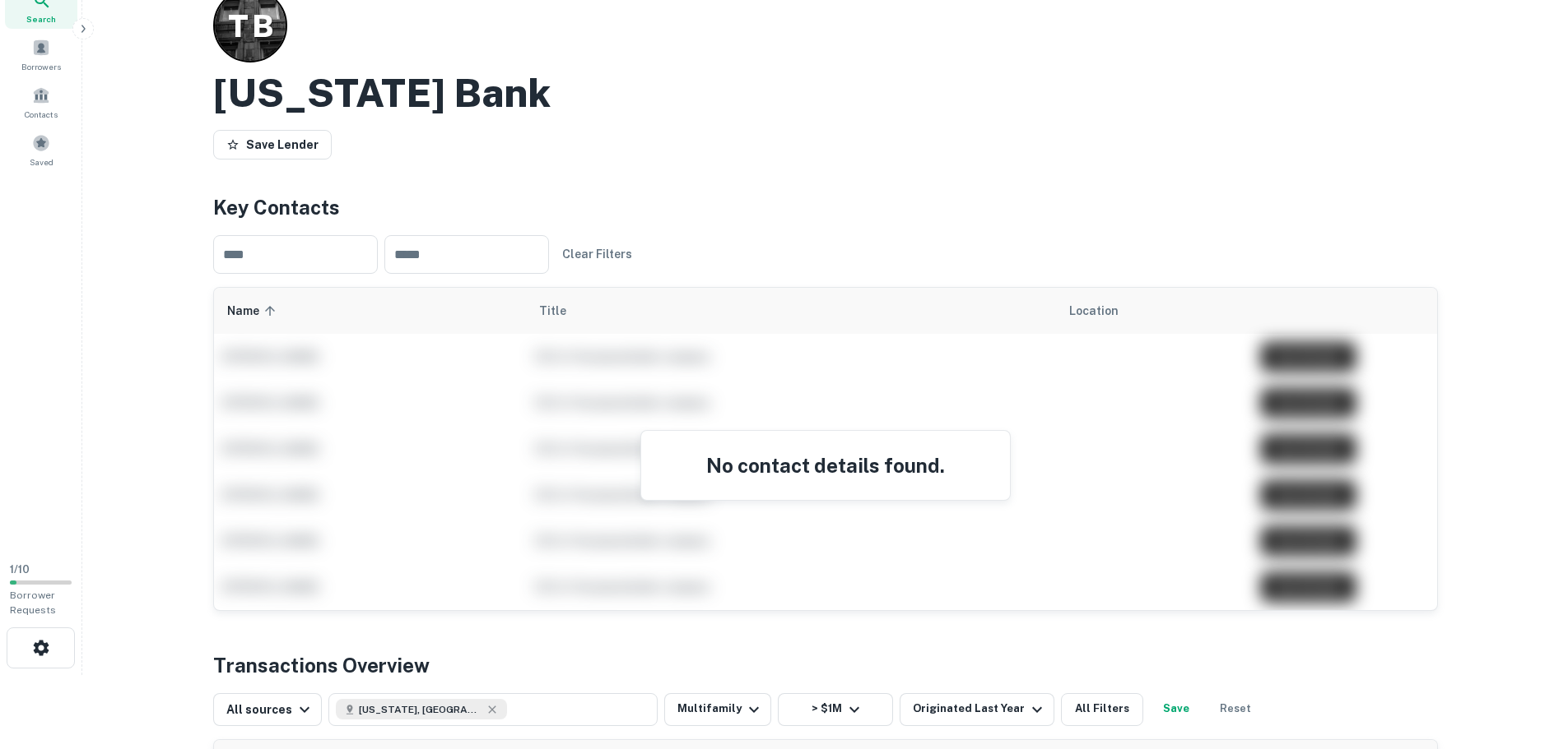
scroll to position [0, 0]
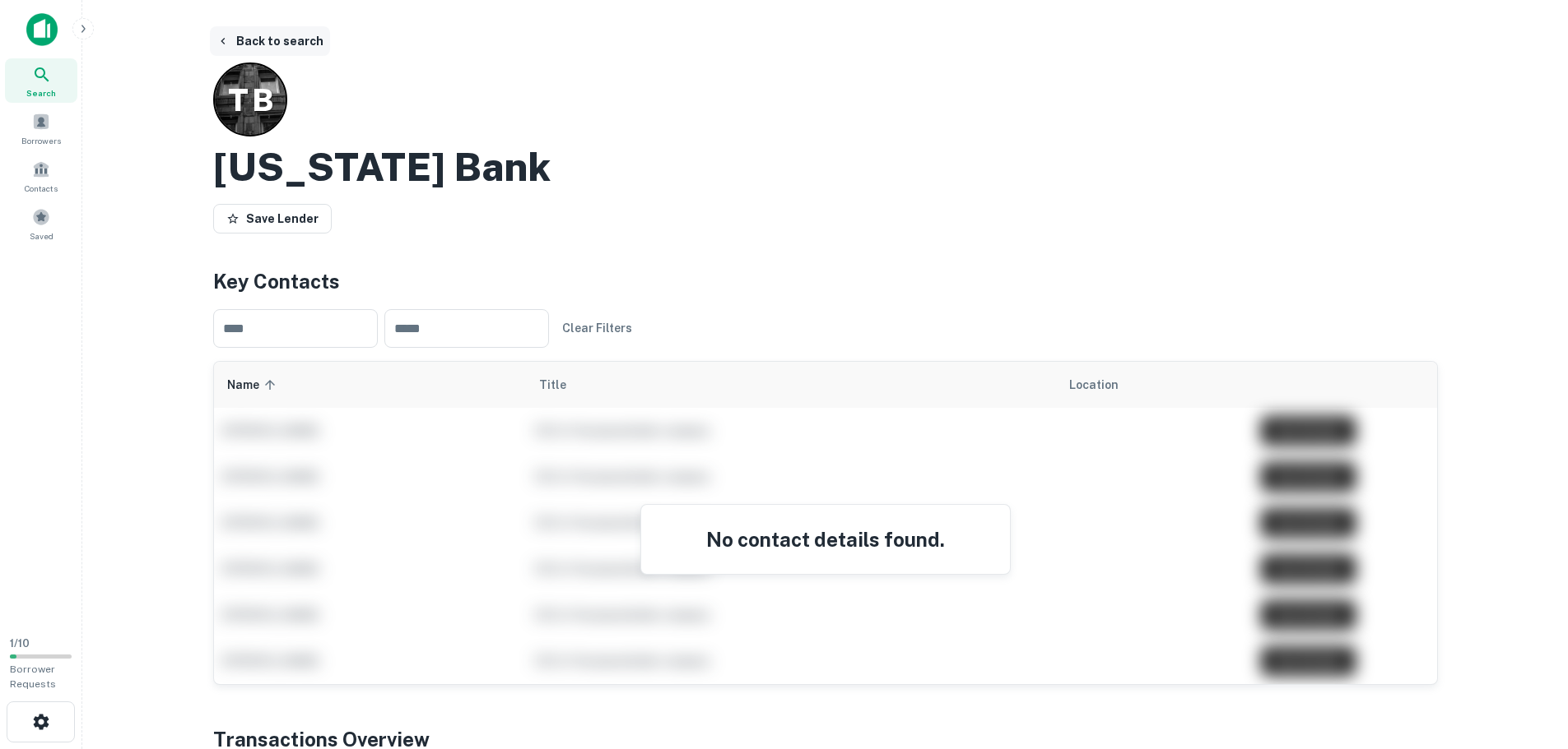
click at [255, 40] on button "Back to search" at bounding box center [270, 41] width 121 height 29
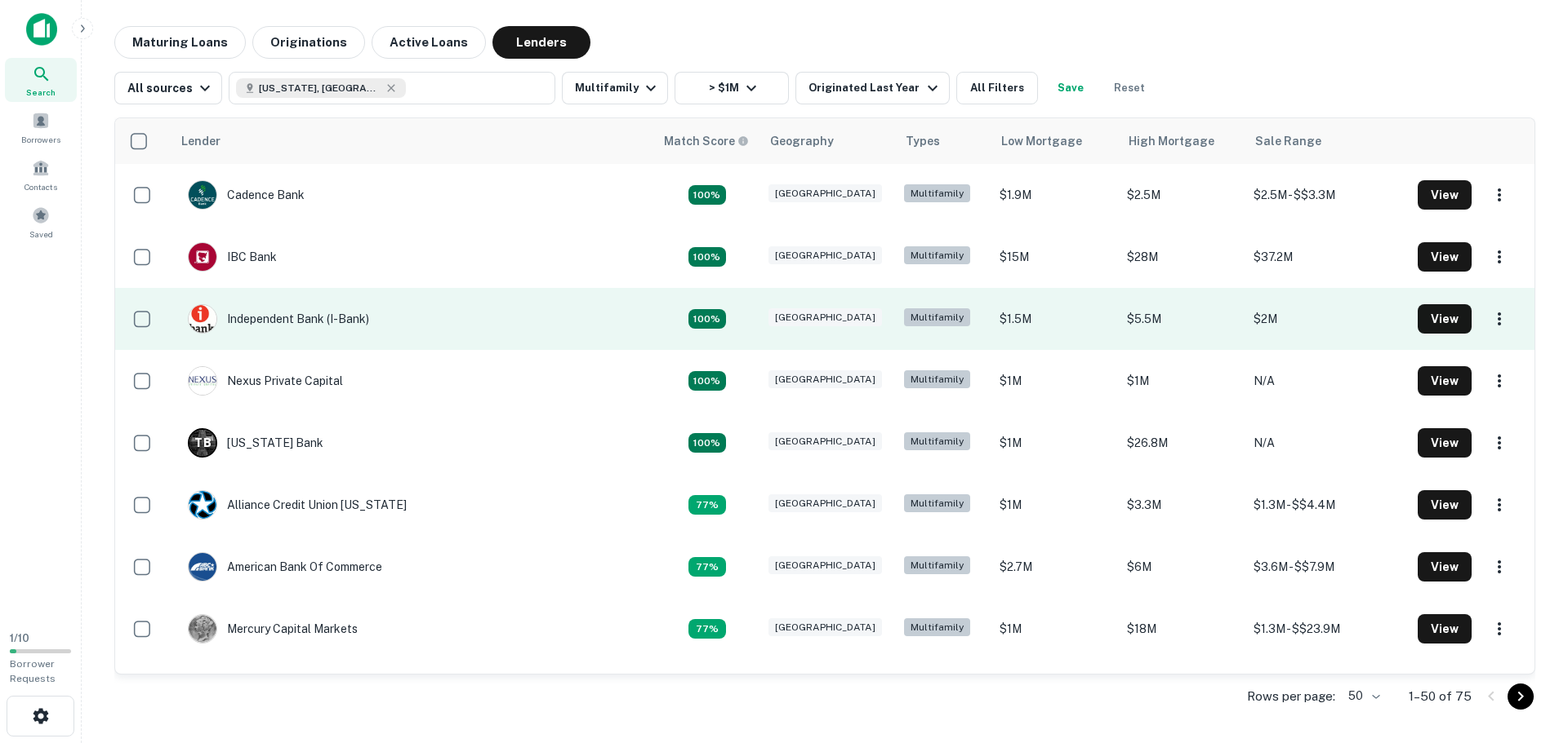
click at [448, 317] on td "Independent Bank (i-bank)" at bounding box center [413, 319] width 482 height 62
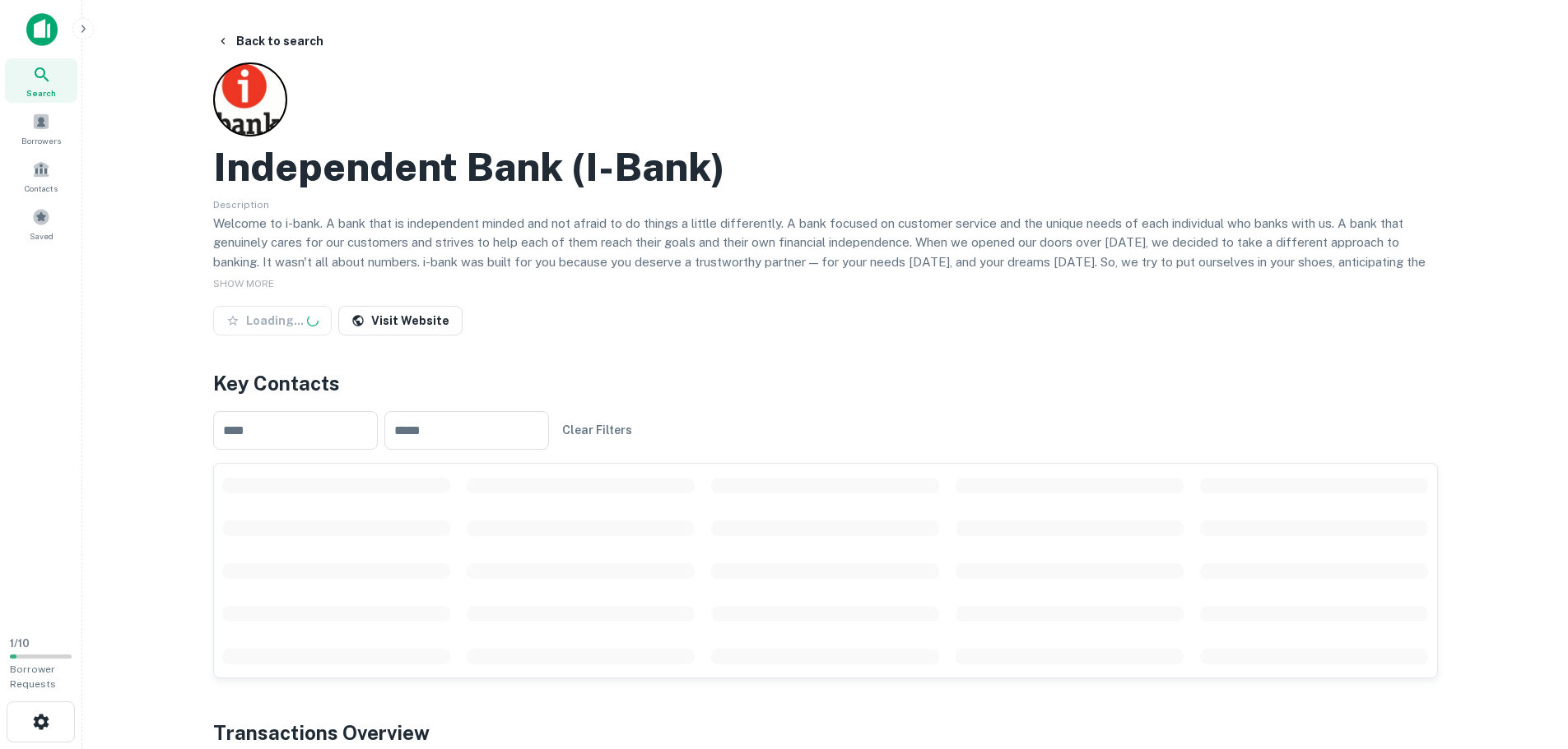
drag, startPoint x: 231, startPoint y: 282, endPoint x: 404, endPoint y: 268, distance: 173.6
click at [231, 282] on span "SHOW MORE" at bounding box center [243, 284] width 61 height 12
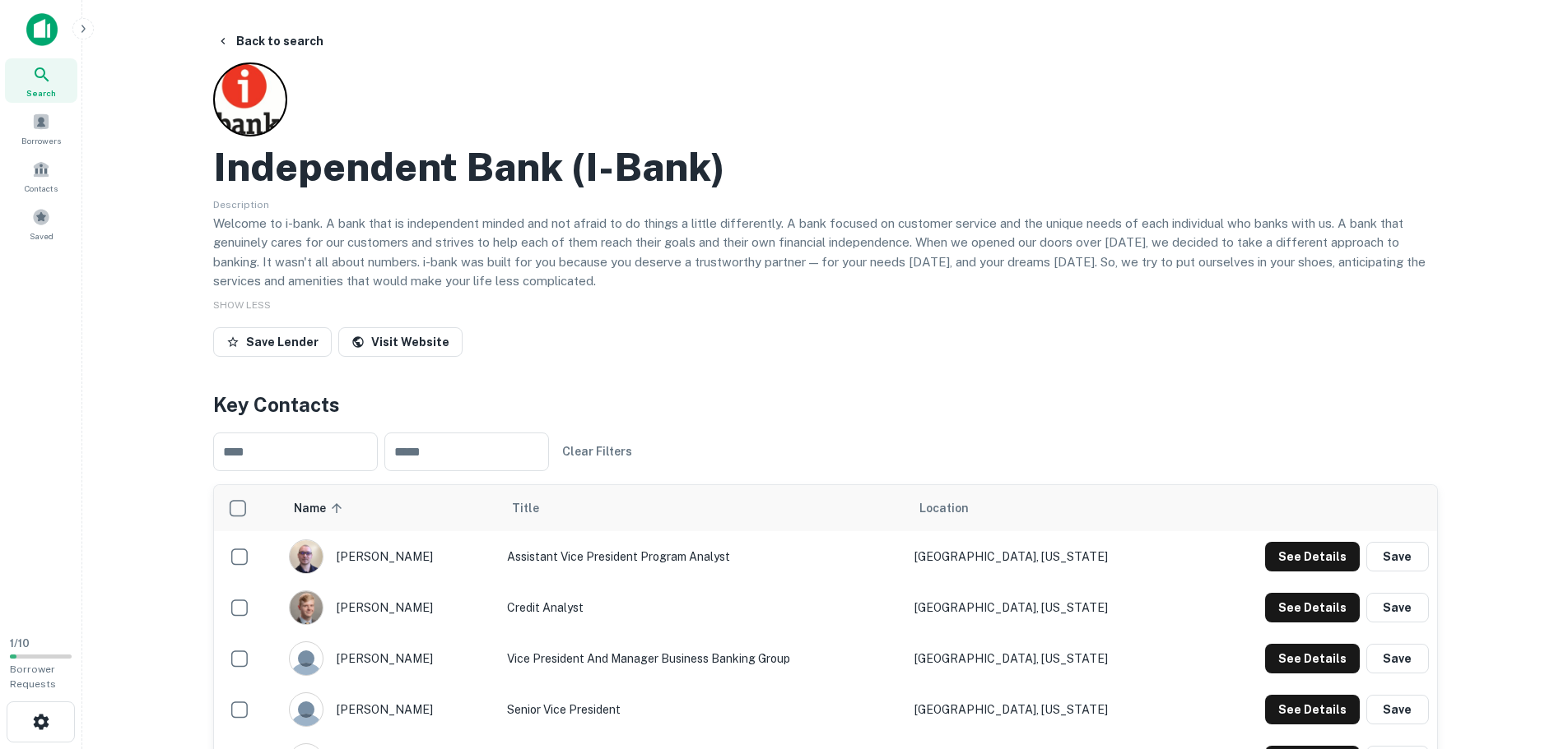
click at [404, 268] on p "Welcome to i-bank. A bank that is independent minded and not afraid to do thing…" at bounding box center [825, 253] width 1225 height 78
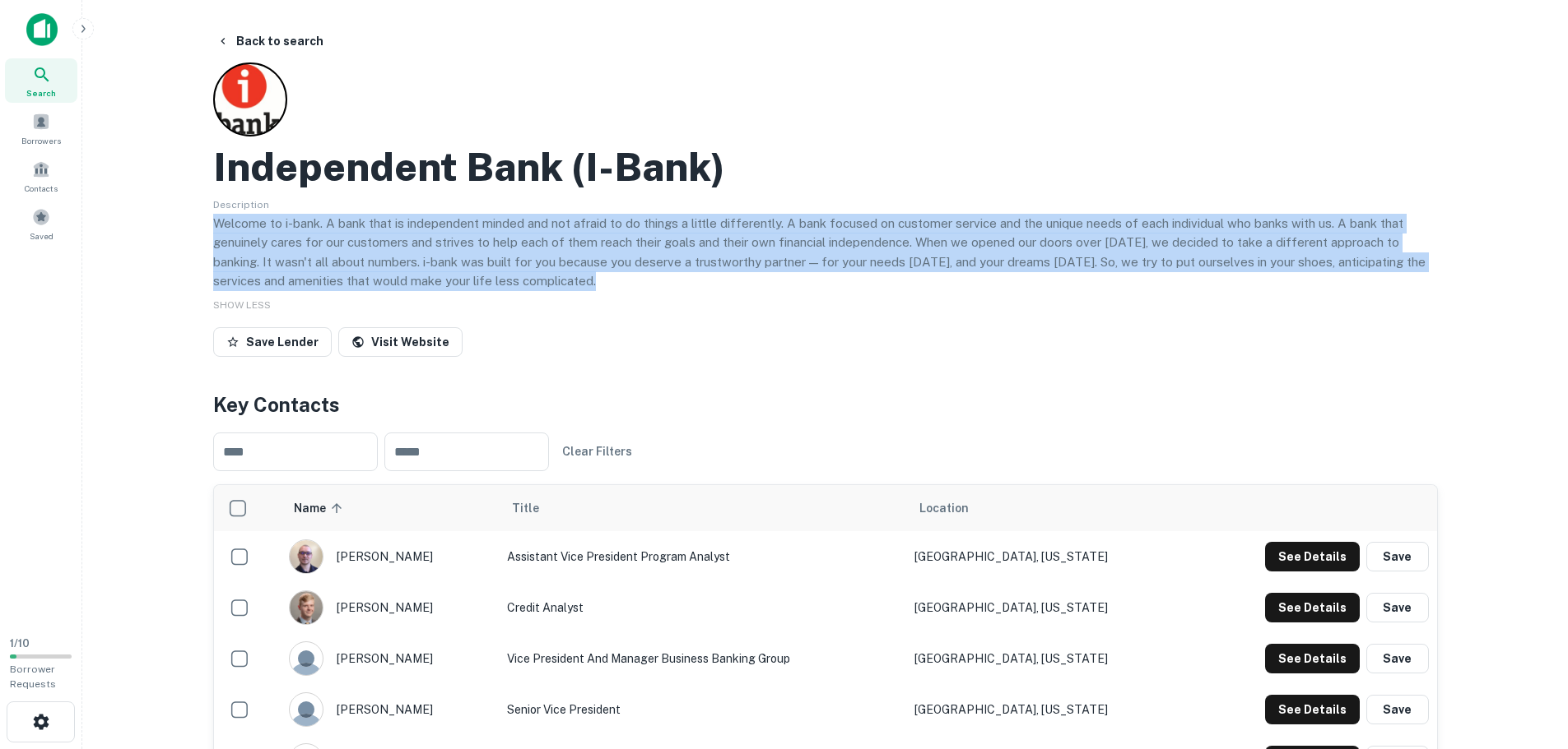
click at [404, 268] on p "Welcome to i-bank. A bank that is independent minded and not afraid to do thing…" at bounding box center [825, 253] width 1225 height 78
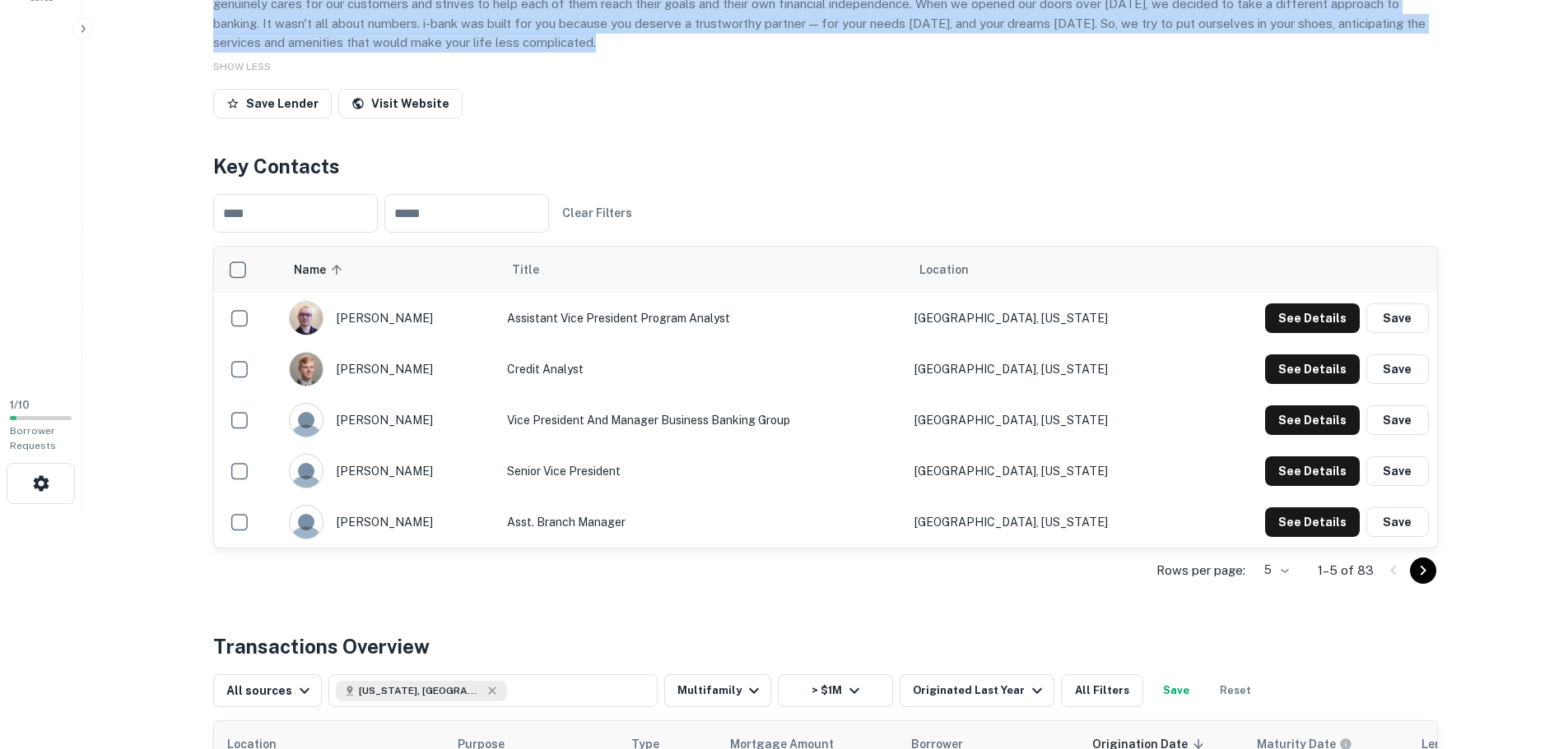
scroll to position [247, 0]
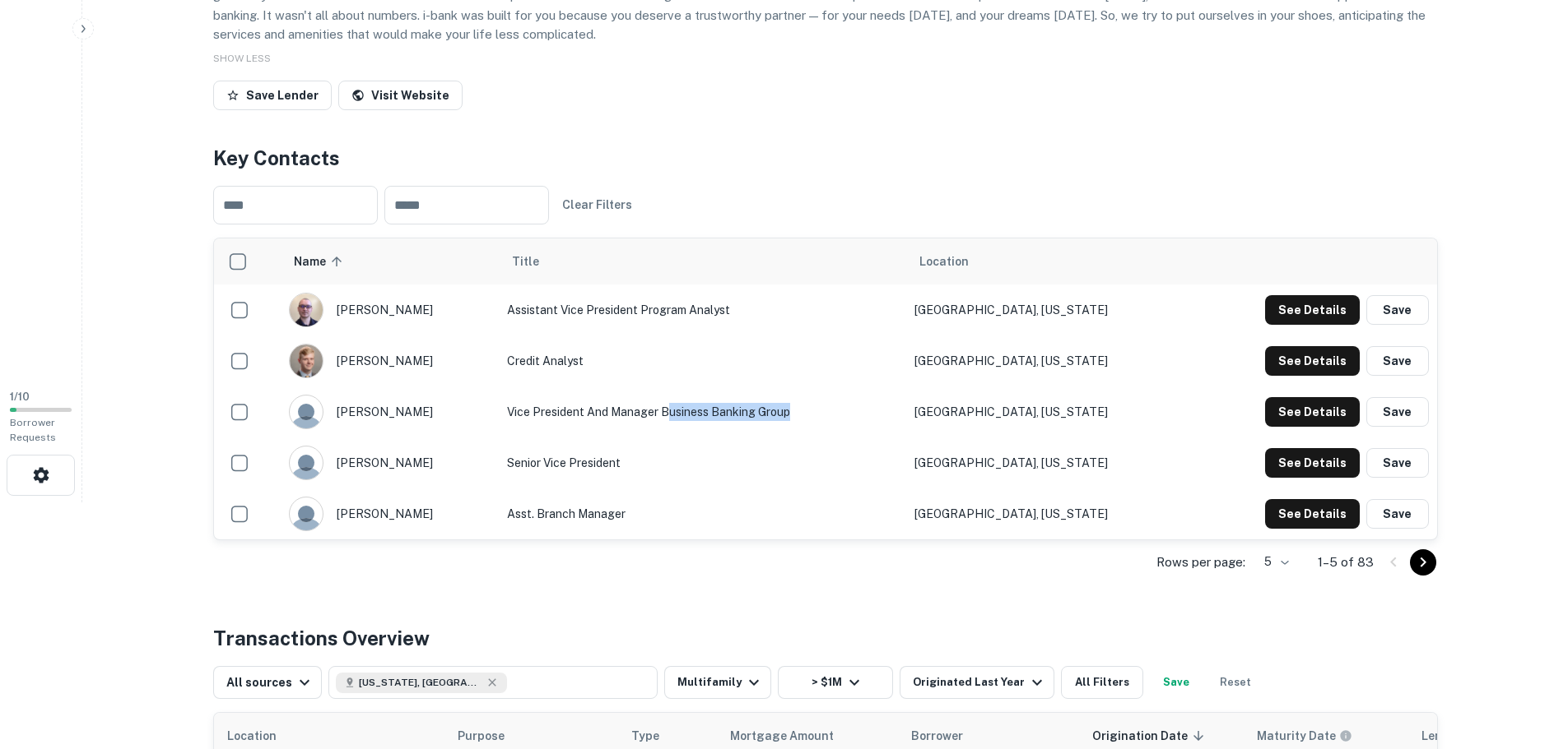
drag, startPoint x: 836, startPoint y: 412, endPoint x: 594, endPoint y: 404, distance: 242.1
click at [596, 404] on td "Vice President and Manager Business Banking Group" at bounding box center [702, 412] width 407 height 51
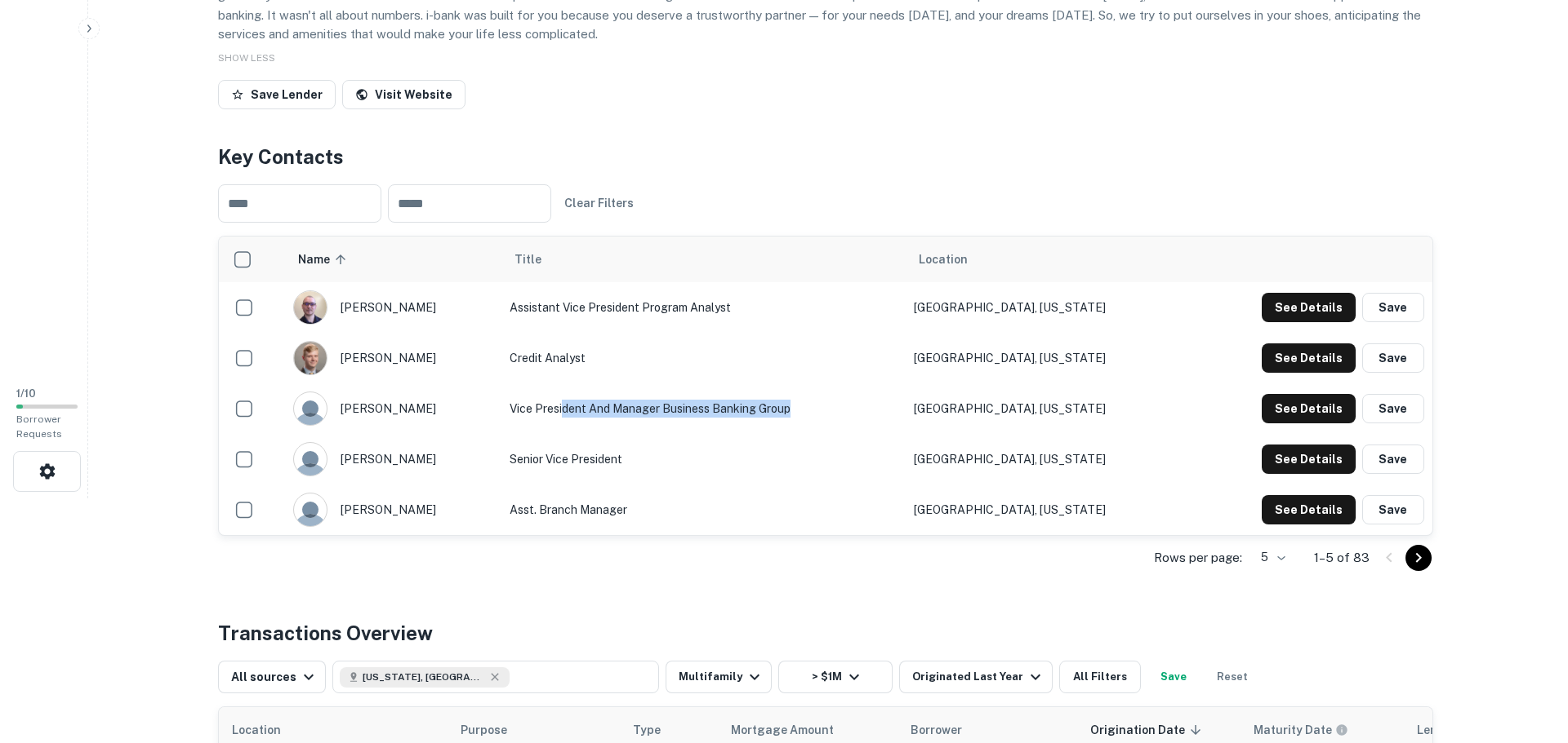
scroll to position [0, 0]
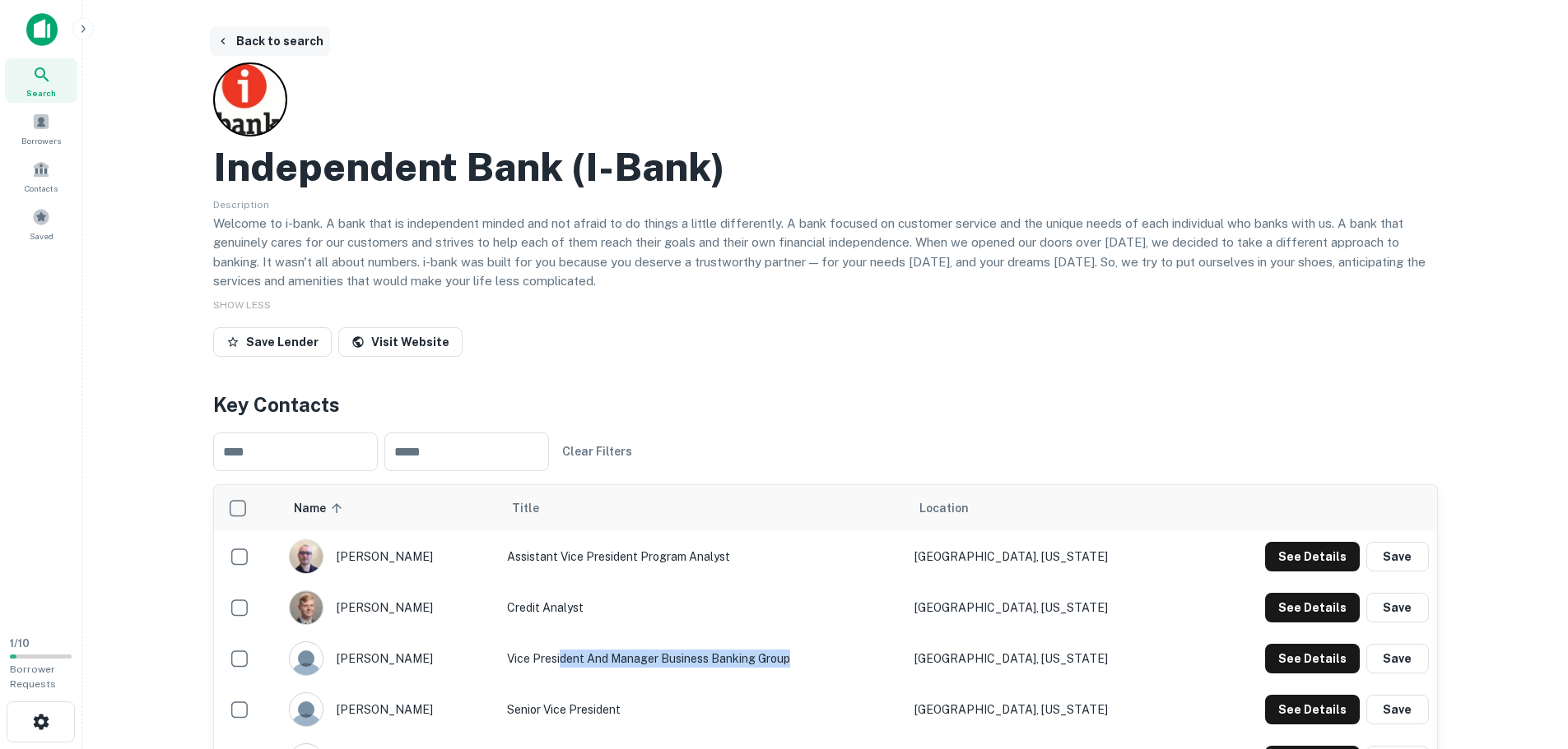
click at [248, 36] on button "Back to search" at bounding box center [270, 41] width 121 height 29
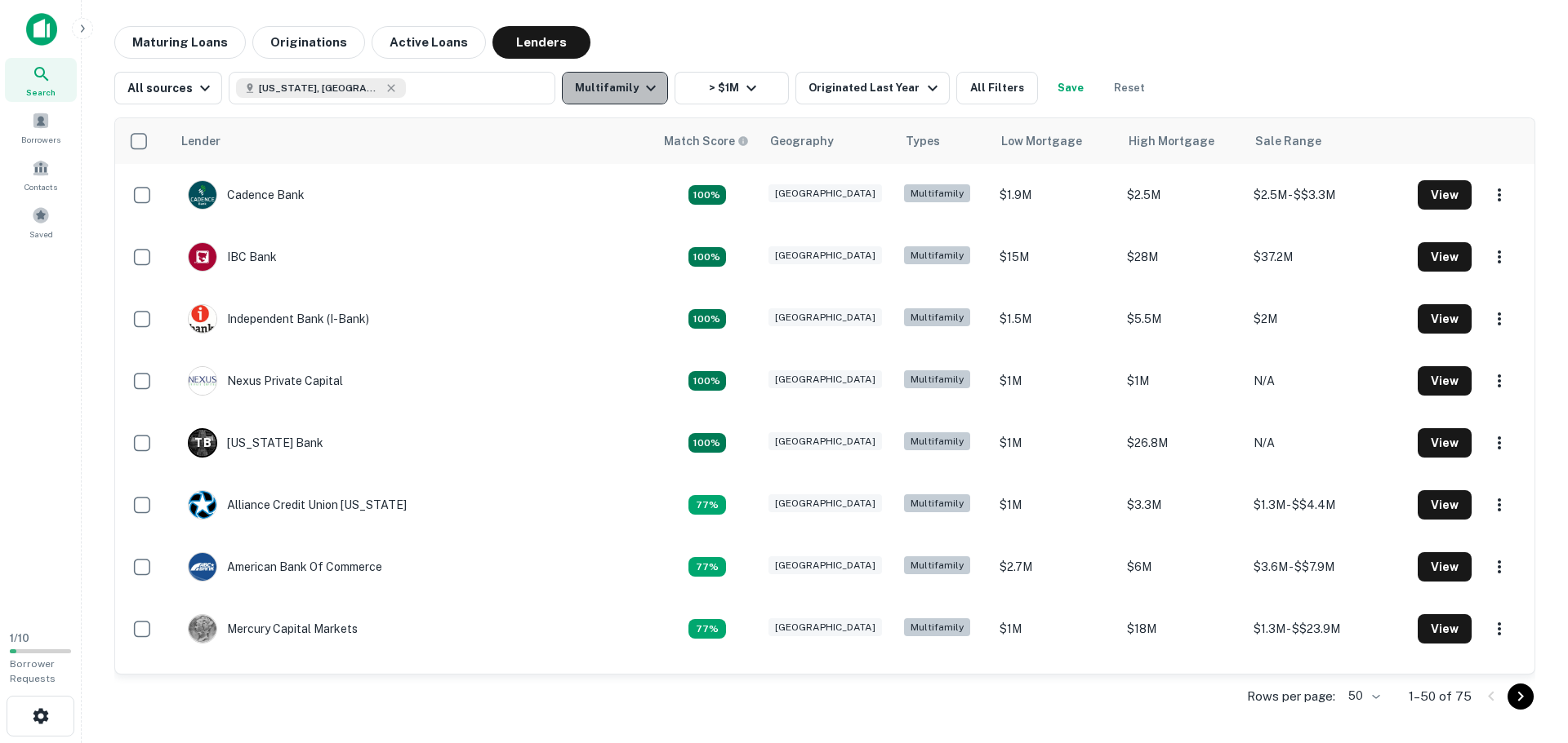
click at [641, 73] on button "Multifamily" at bounding box center [615, 89] width 106 height 33
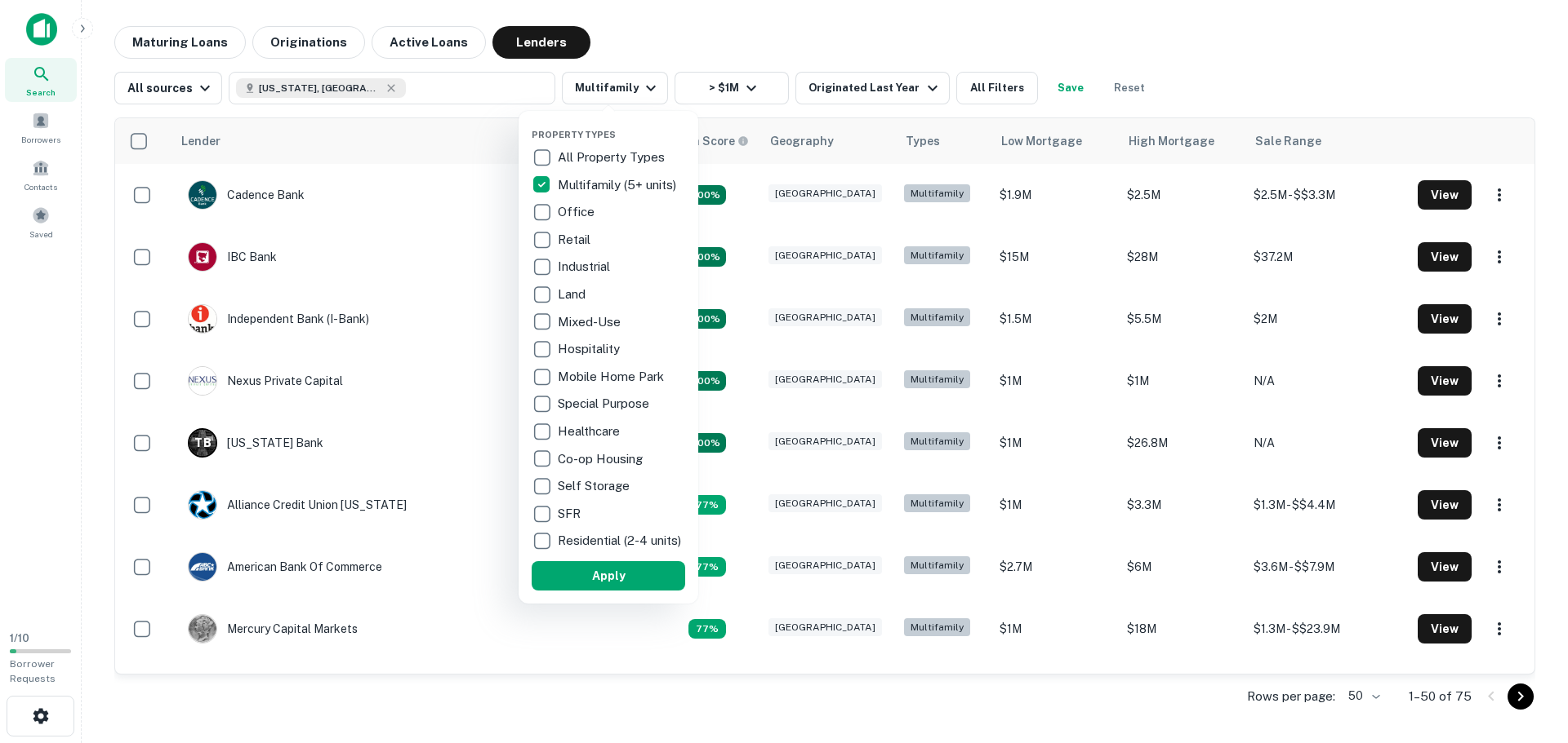
click at [700, 44] on div at bounding box center [784, 371] width 1568 height 743
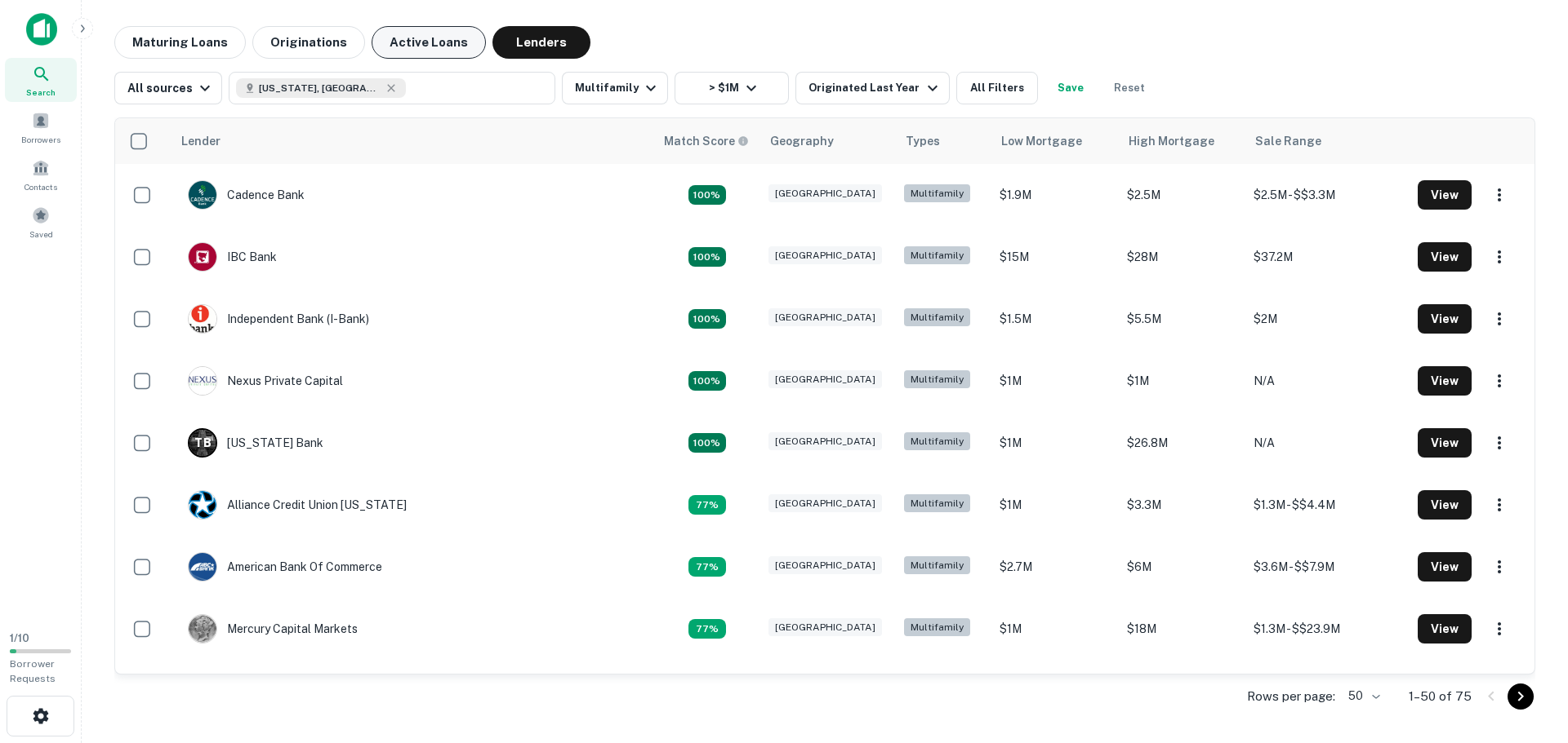
click at [435, 39] on button "Active Loans" at bounding box center [428, 42] width 115 height 33
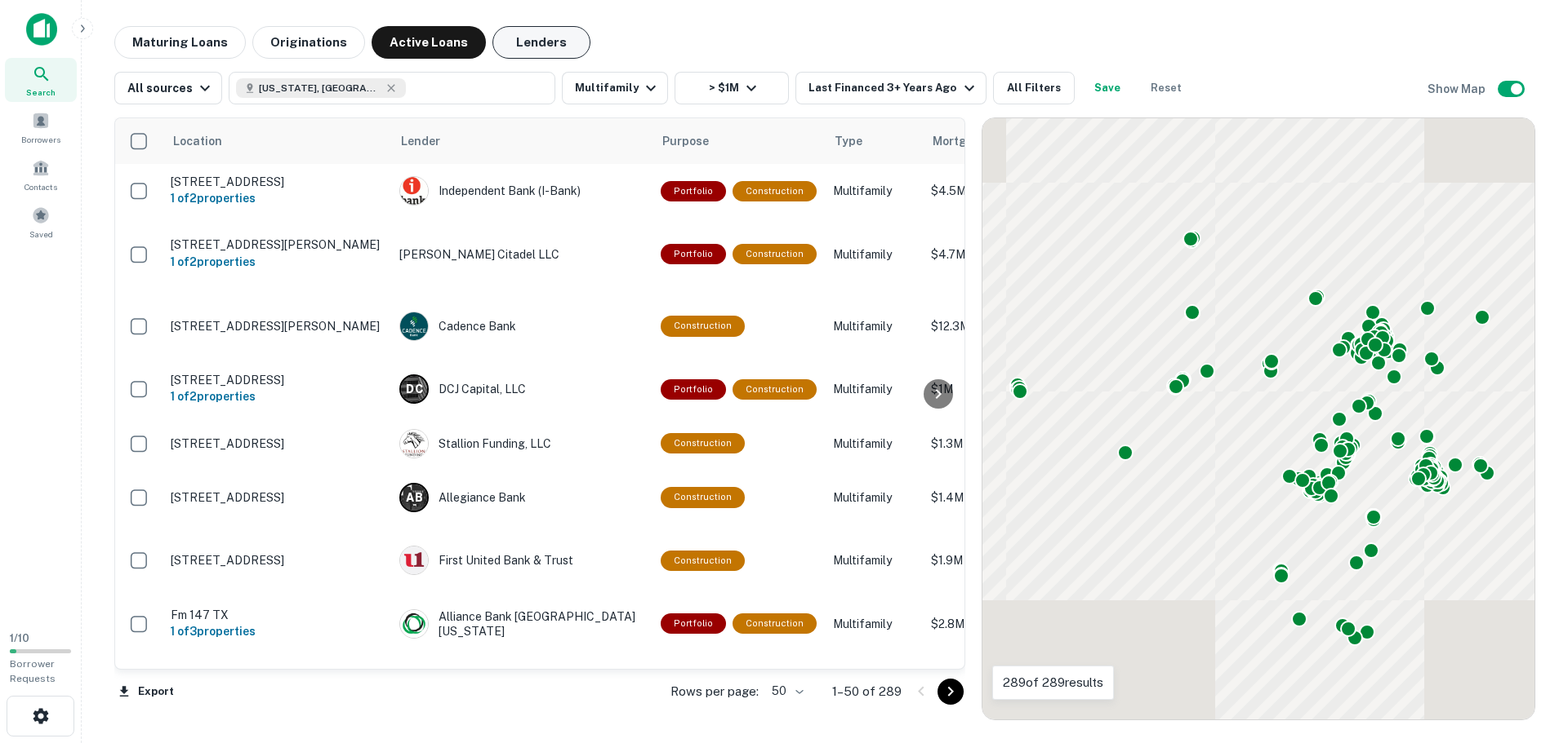
click at [530, 39] on button "Lenders" at bounding box center [542, 42] width 98 height 33
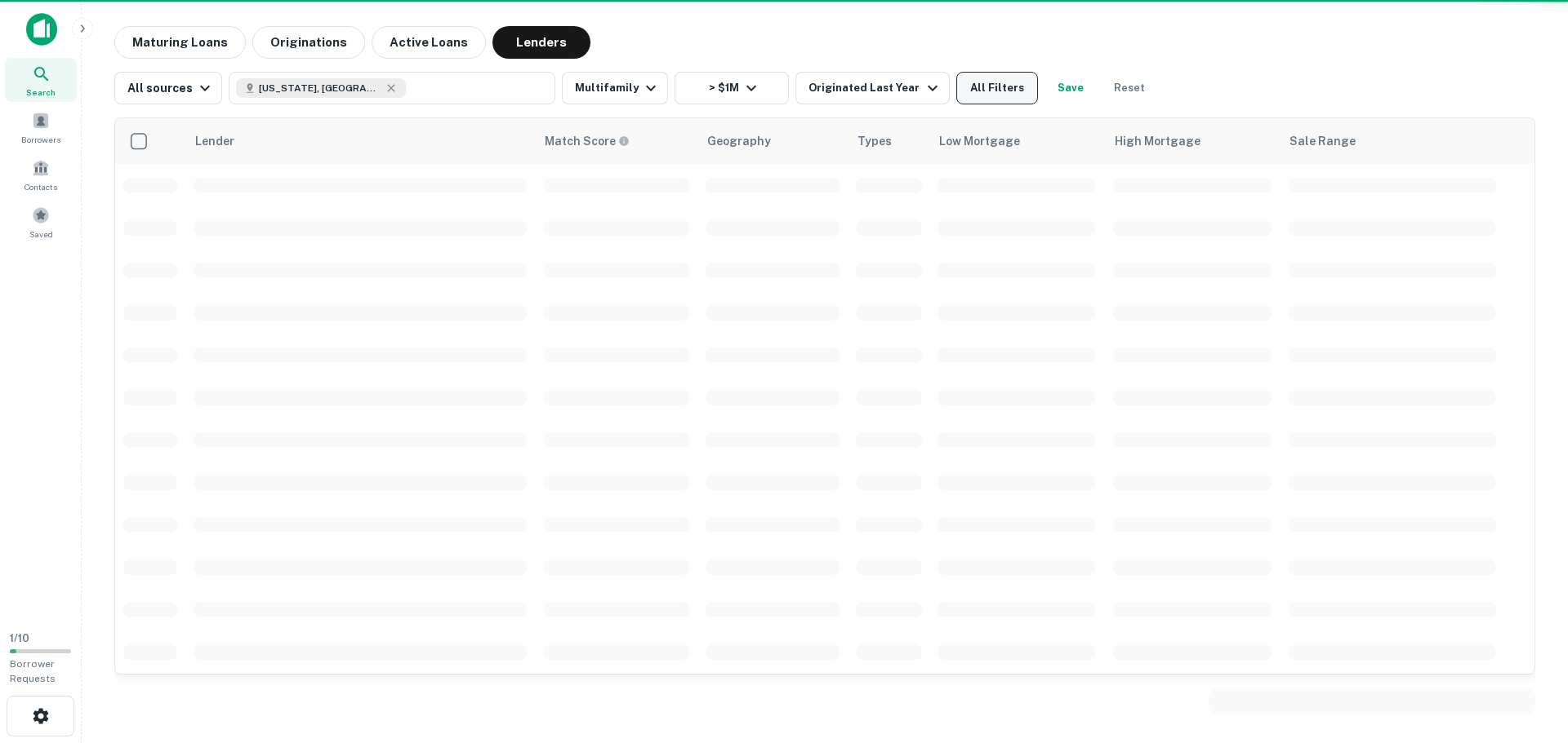
click at [981, 88] on button "All Filters" at bounding box center [997, 89] width 82 height 33
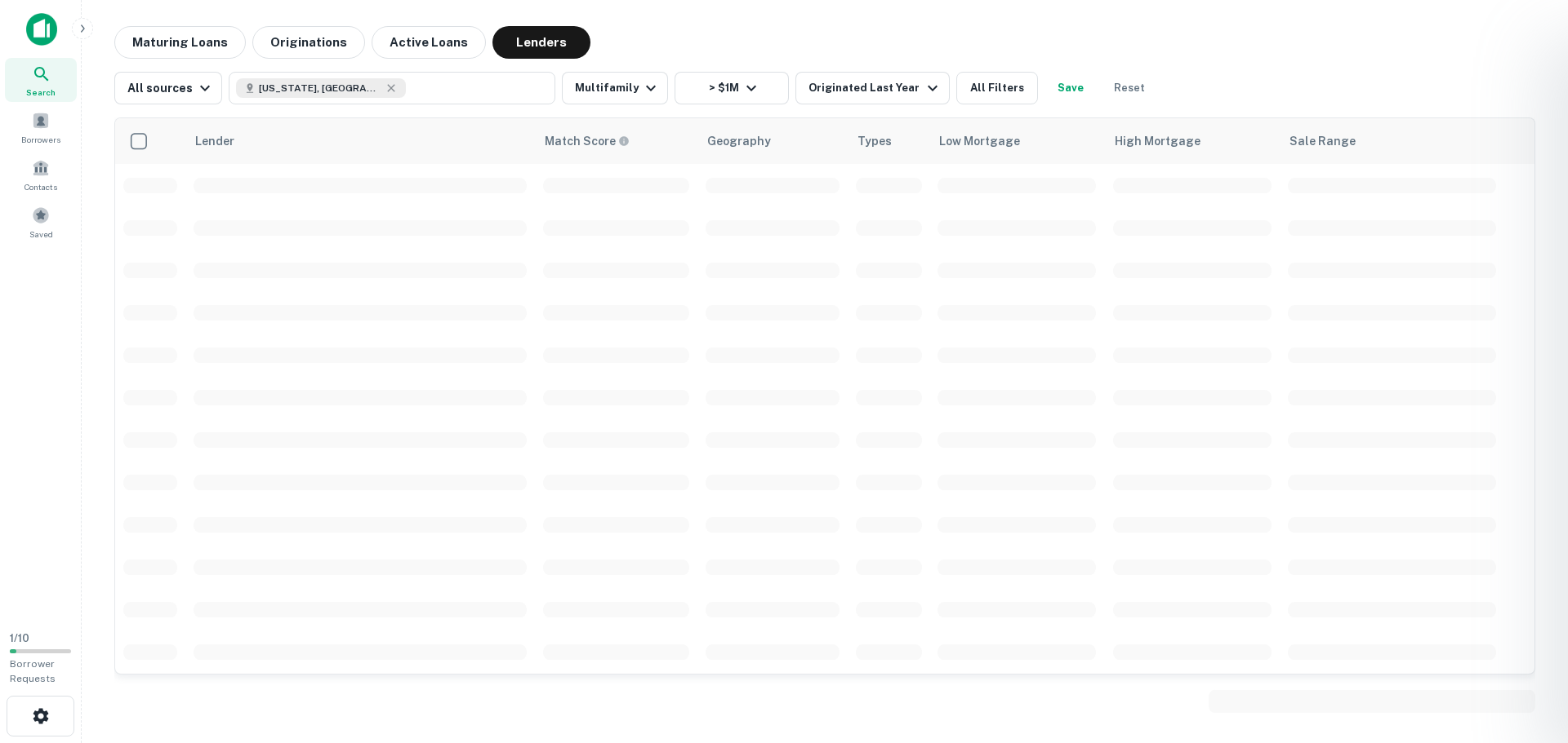
click at [904, 82] on div at bounding box center [784, 371] width 1568 height 743
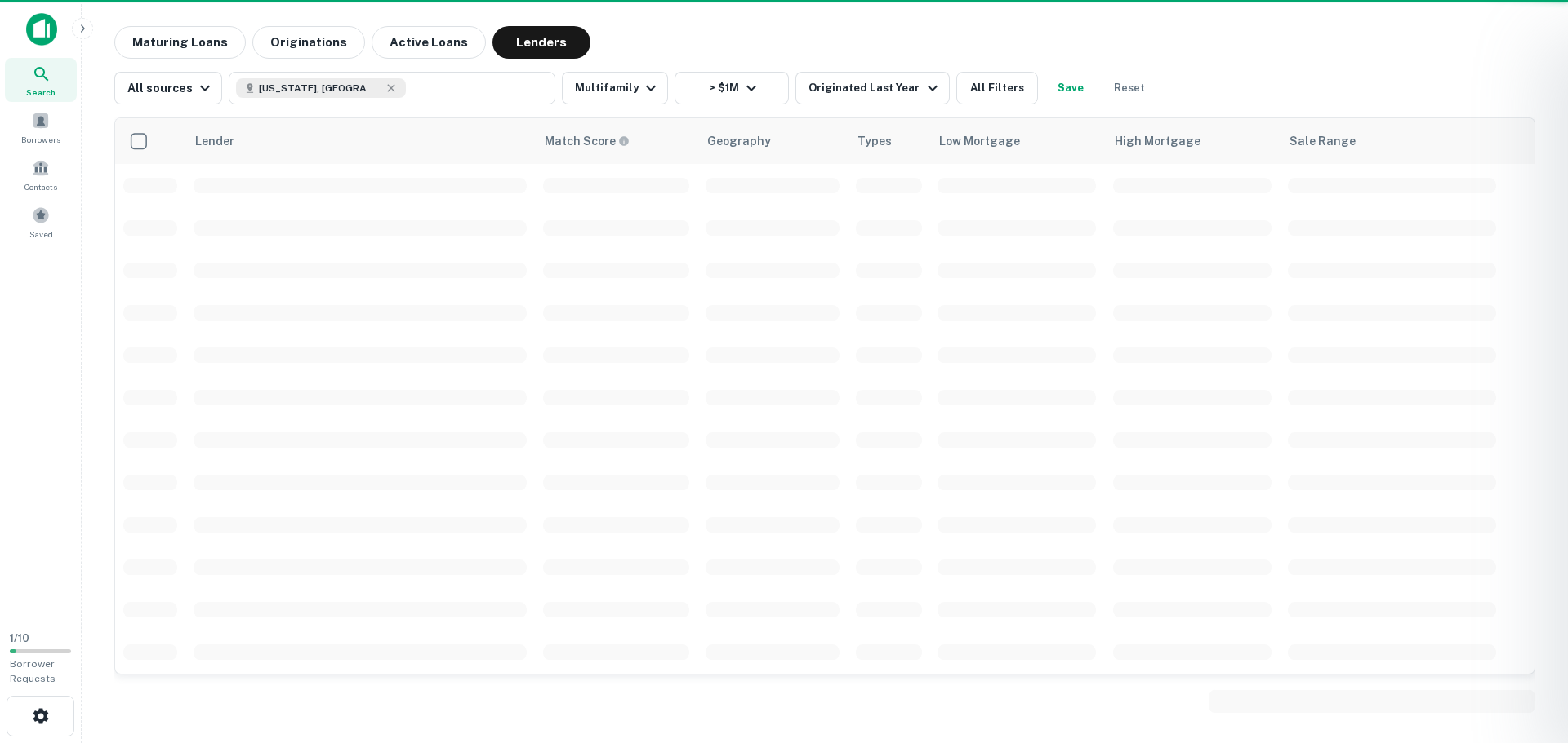
click at [906, 94] on div at bounding box center [784, 371] width 1568 height 743
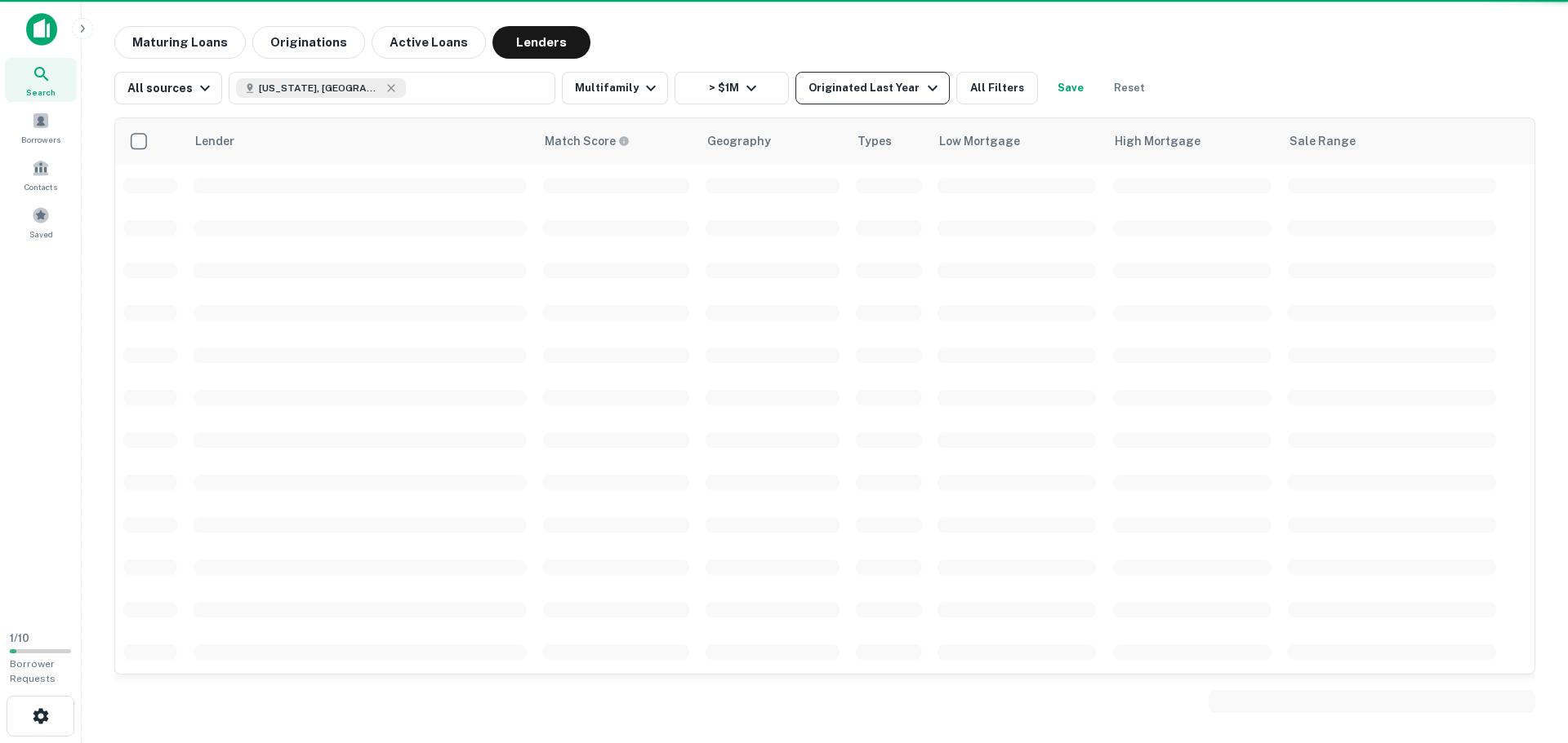
click at [923, 81] on icon "button" at bounding box center [933, 88] width 19 height 19
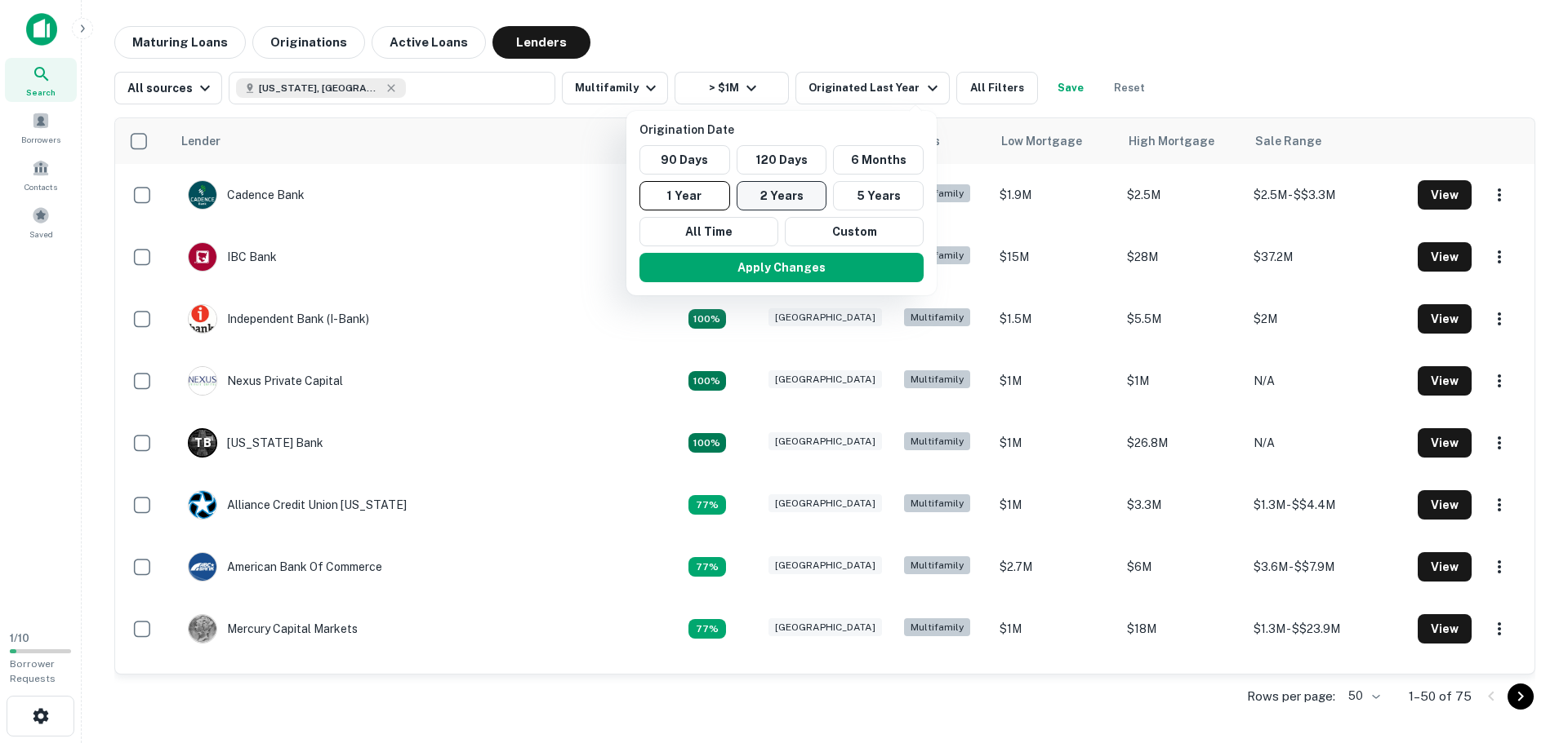
click at [759, 189] on button "2 Years" at bounding box center [782, 196] width 91 height 29
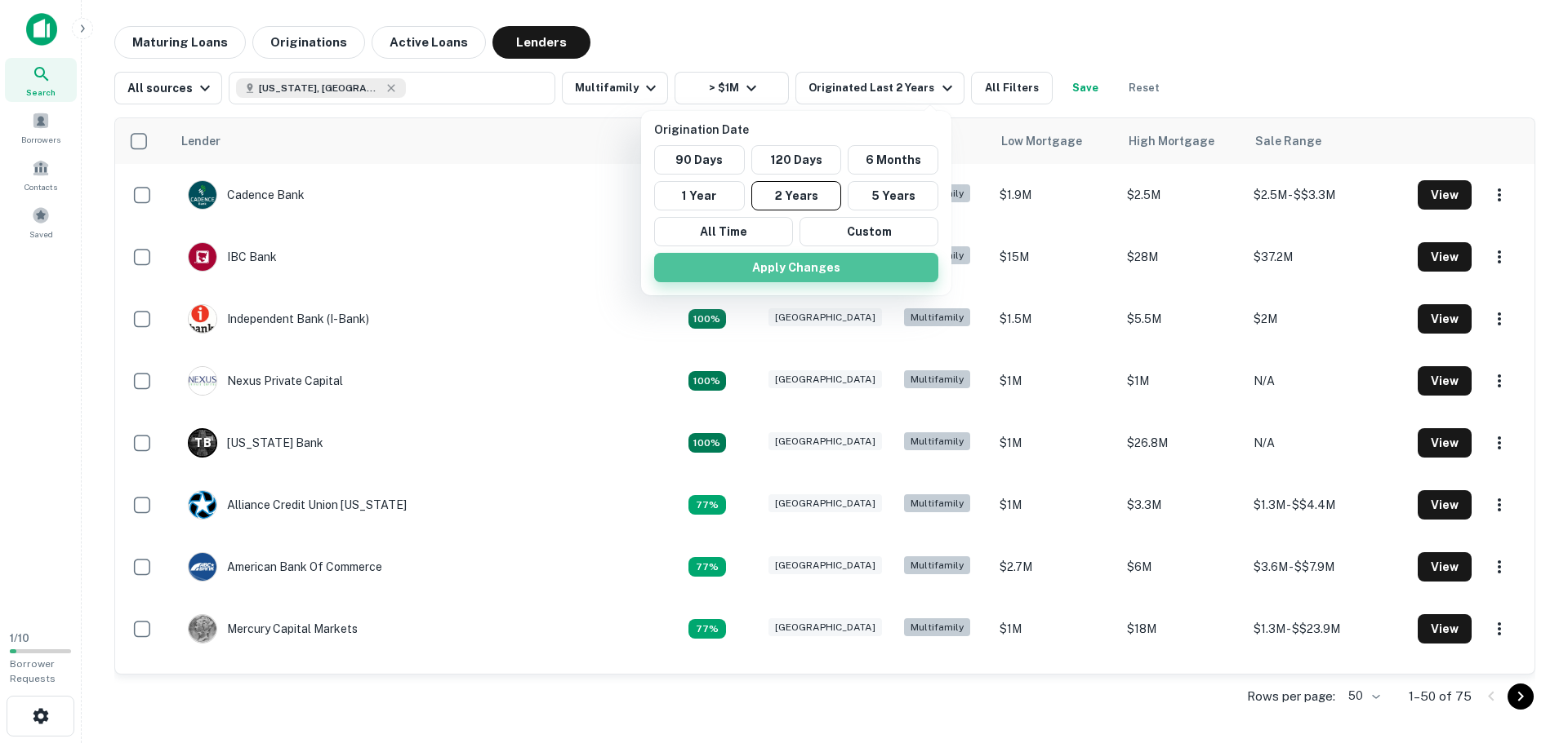
click at [795, 266] on button "Apply Changes" at bounding box center [796, 268] width 284 height 29
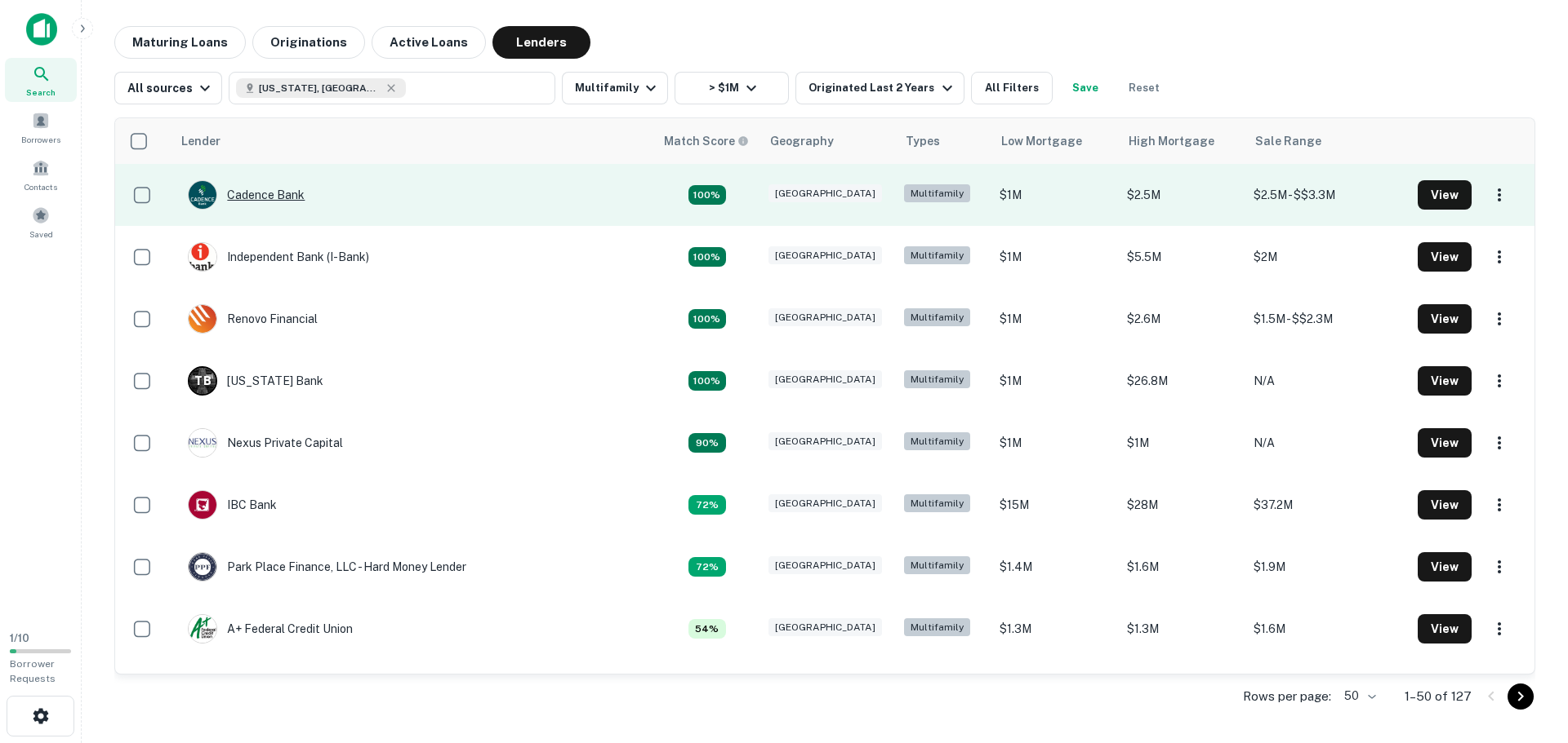
click at [277, 197] on div "Cadence Bank" at bounding box center [246, 195] width 117 height 29
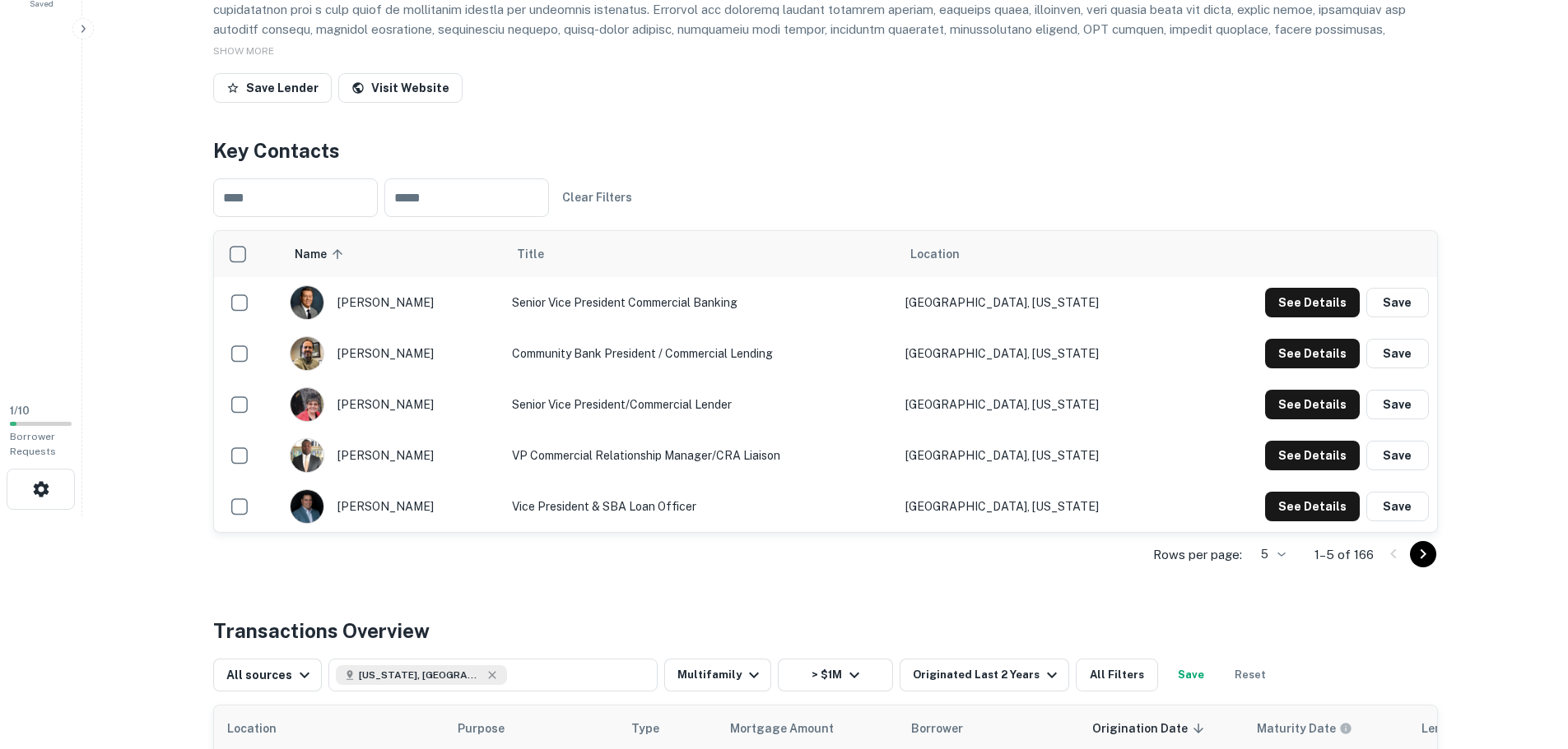
scroll to position [210, 0]
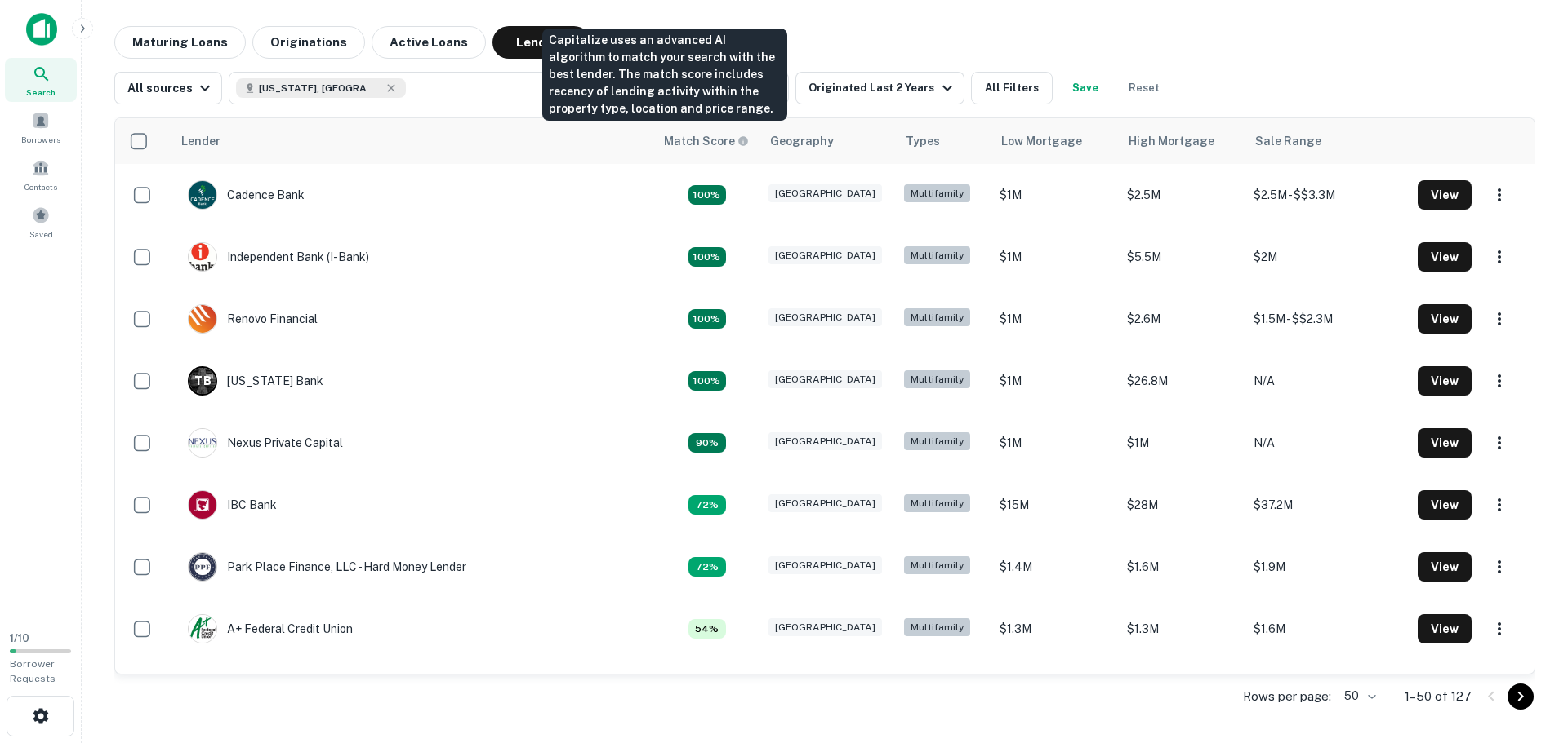
click at [715, 92] on div "Capitalize uses an advanced AI algorithm to match your search with the best len…" at bounding box center [664, 75] width 245 height 93
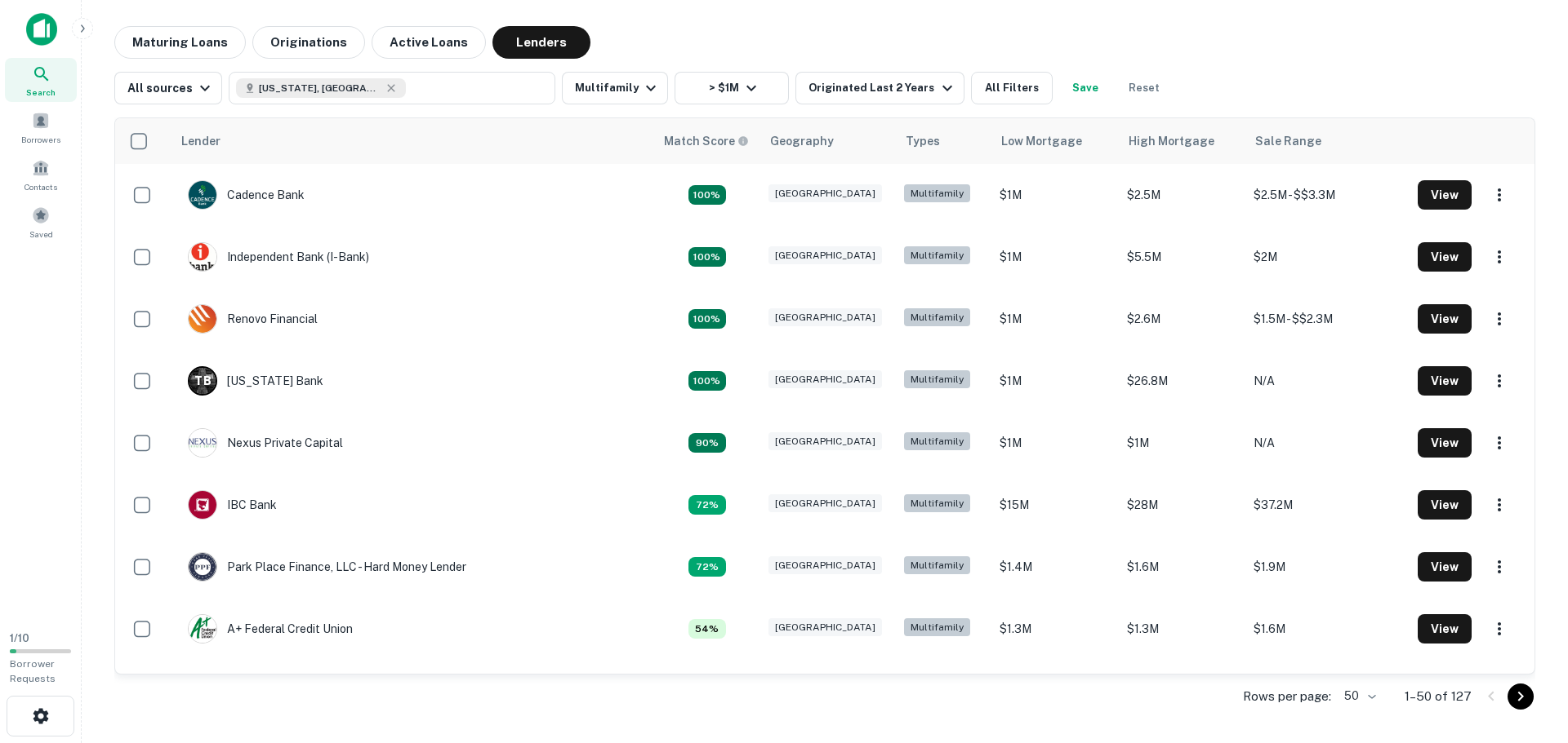
click at [794, 38] on div "Maturing Loans Originations Active Loans Lenders" at bounding box center [825, 42] width 1420 height 33
click at [717, 92] on button "> $1M" at bounding box center [731, 89] width 115 height 33
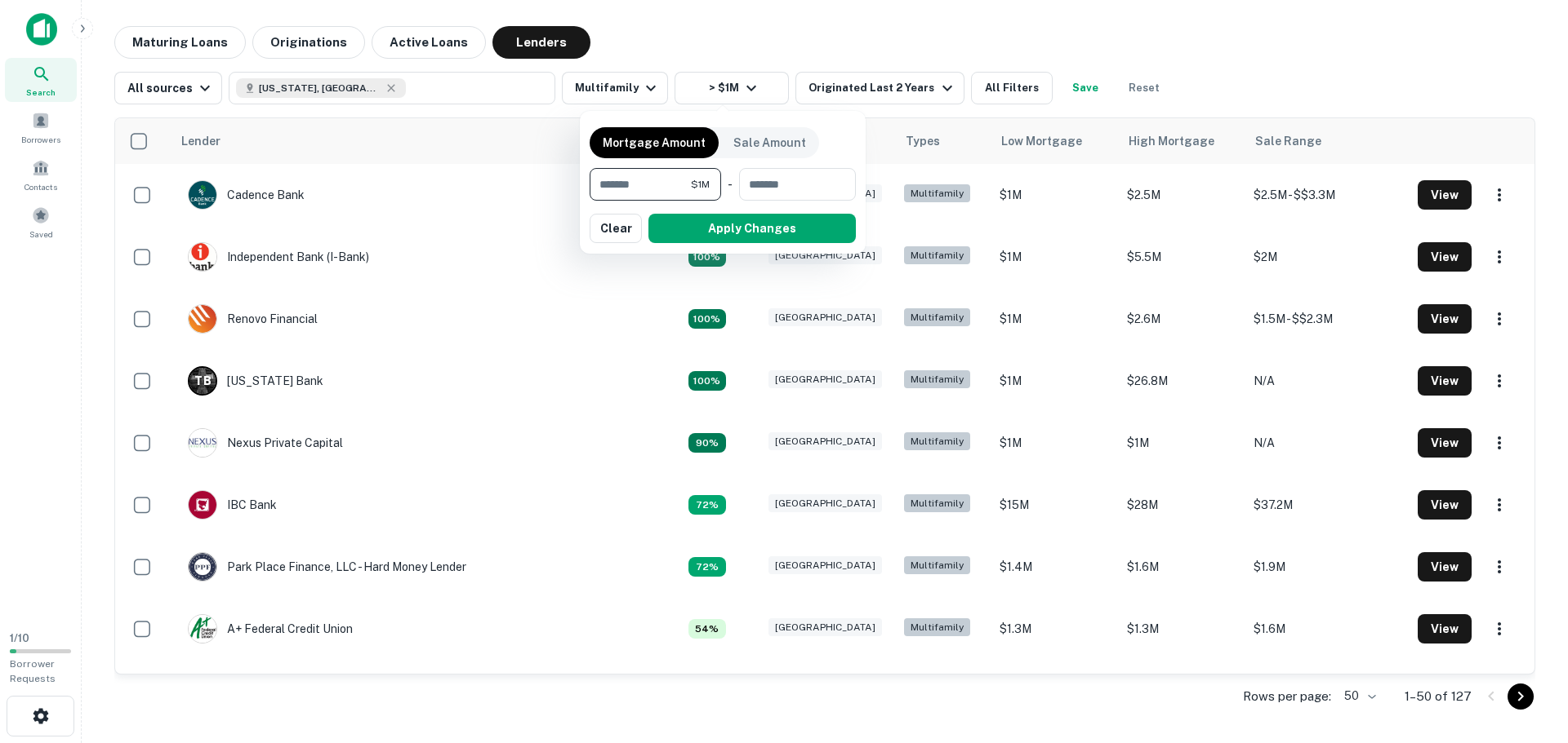
drag, startPoint x: 657, startPoint y: 179, endPoint x: 487, endPoint y: 168, distance: 170.4
click at [488, 168] on div "Mortgage Amount Sale Amount ******* $1M ​ - ​ Apply Changes Clear" at bounding box center [784, 371] width 1568 height 743
type input "*******"
click at [715, 232] on button "Apply Changes" at bounding box center [751, 228] width 207 height 29
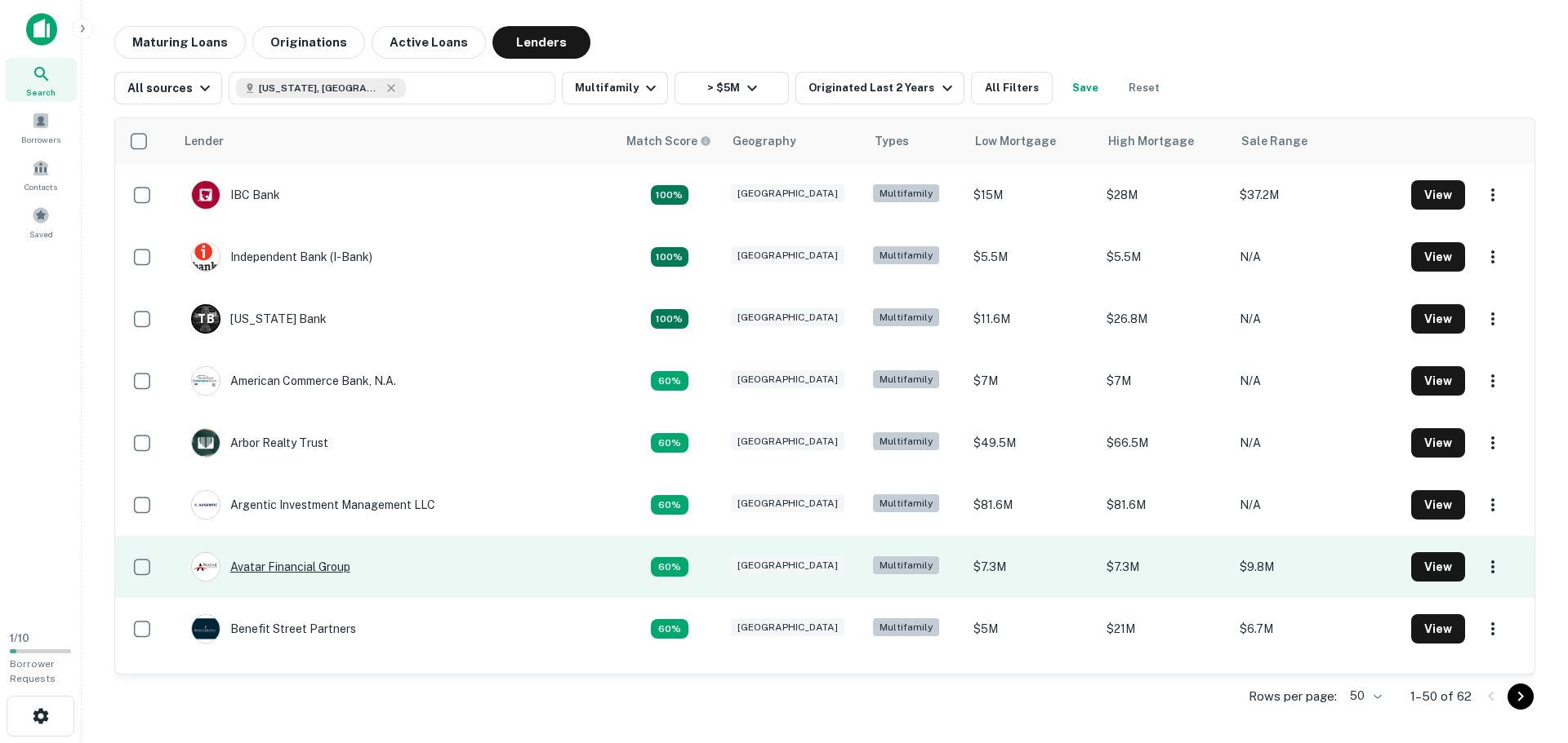
click at [316, 572] on div "Avatar Financial Group" at bounding box center [270, 567] width 159 height 29
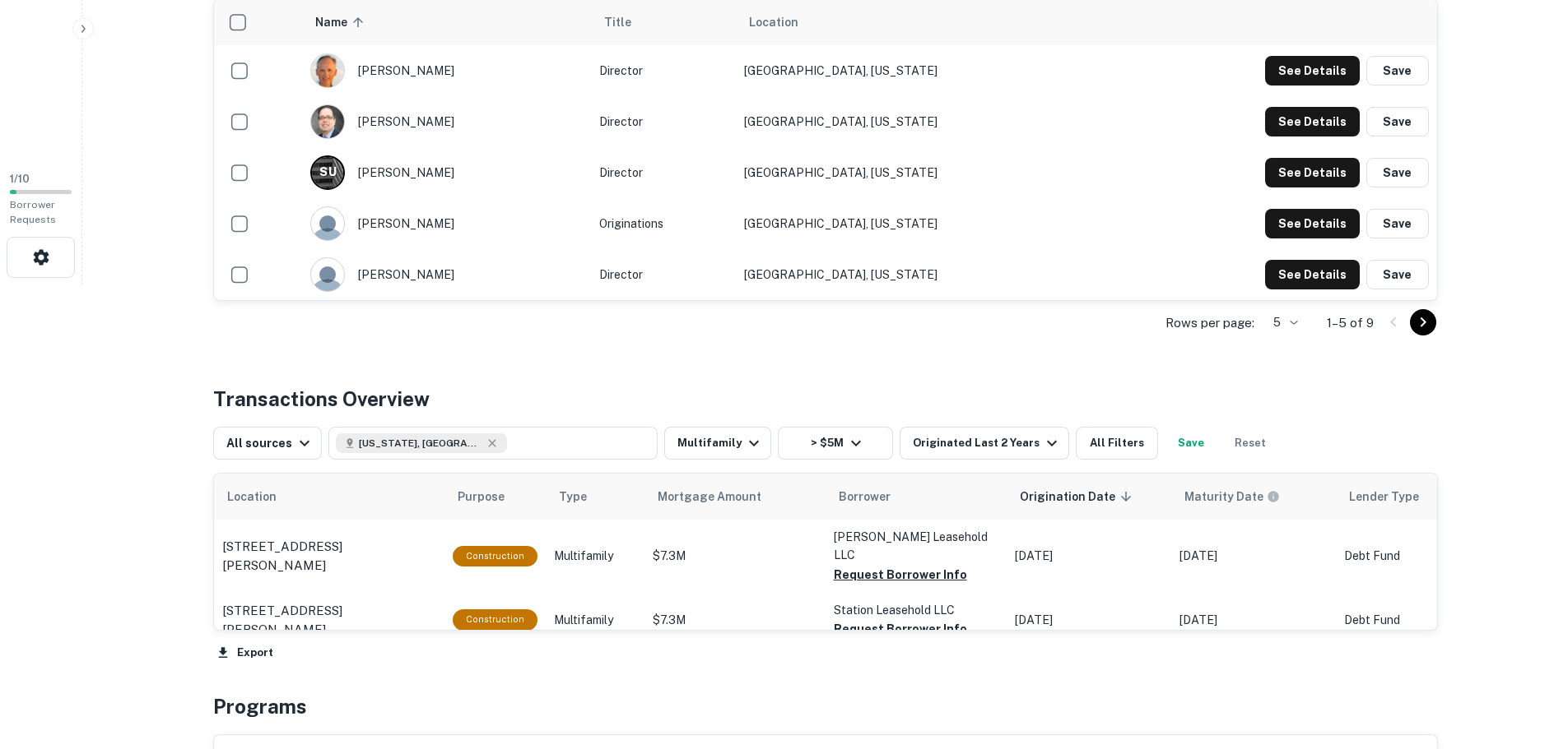
scroll to position [494, 0]
